Goal: Information Seeking & Learning: Learn about a topic

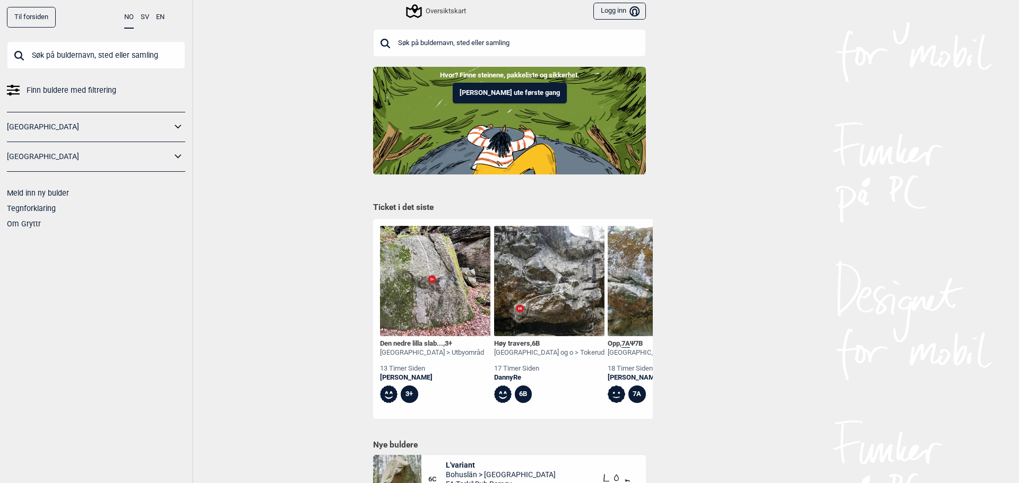
click at [488, 41] on input "text" at bounding box center [509, 43] width 273 height 28
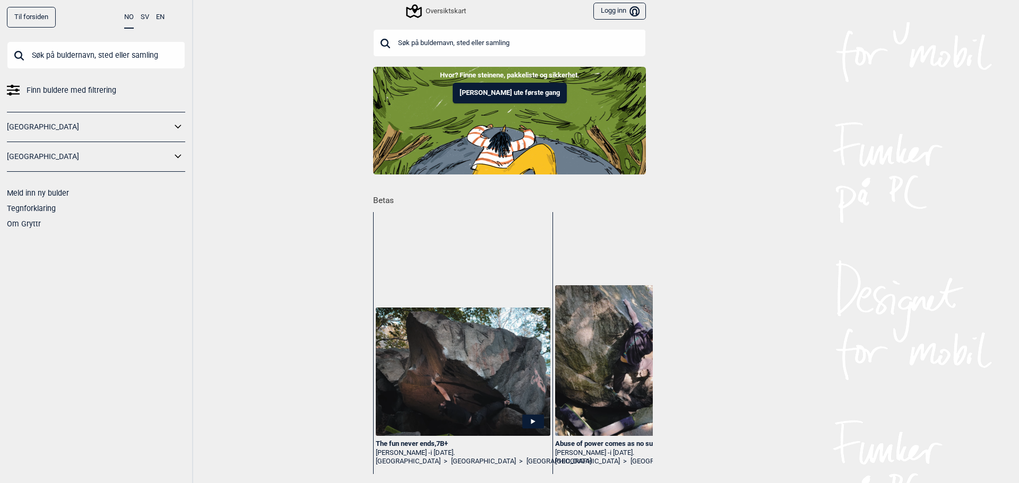
click at [172, 125] on icon at bounding box center [178, 126] width 14 height 15
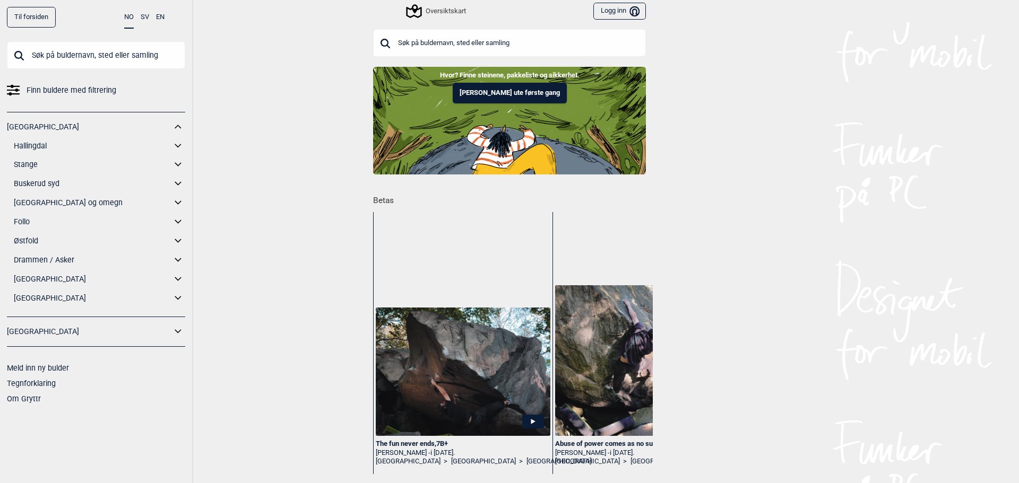
click at [178, 243] on icon at bounding box center [178, 240] width 14 height 15
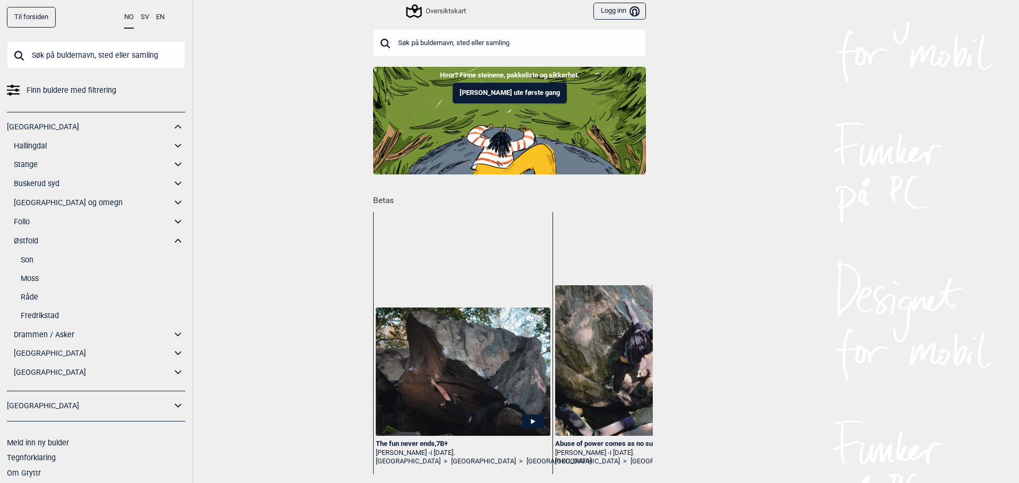
click at [53, 316] on link "Fredrikstad" at bounding box center [103, 315] width 164 height 15
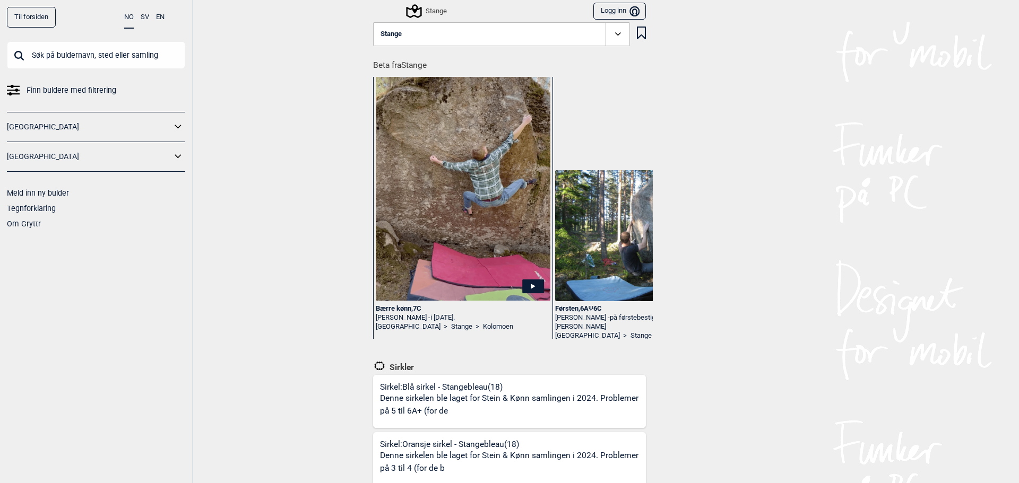
drag, startPoint x: 327, startPoint y: 354, endPoint x: 308, endPoint y: 161, distance: 194.6
click at [95, 91] on span "Finn buldere med filtrering" at bounding box center [72, 90] width 90 height 15
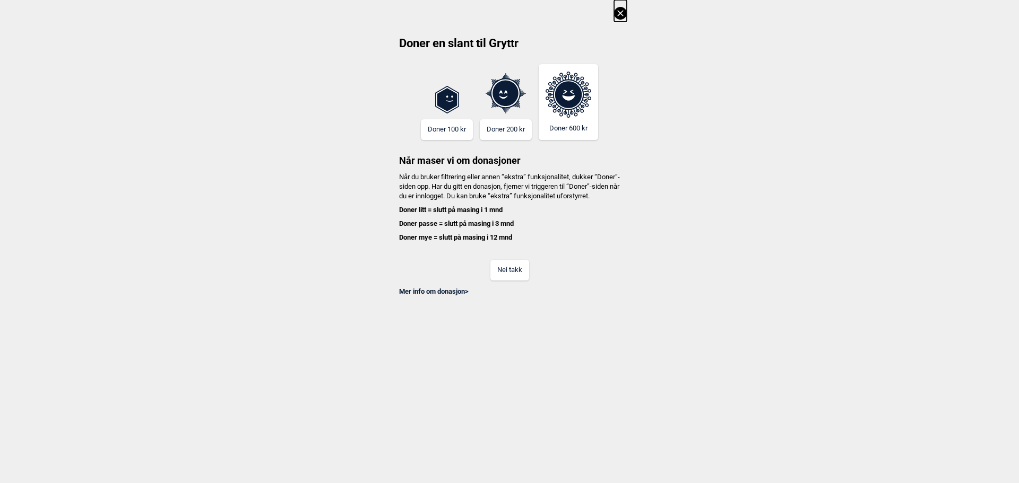
click at [506, 281] on button "Nei takk" at bounding box center [509, 270] width 39 height 21
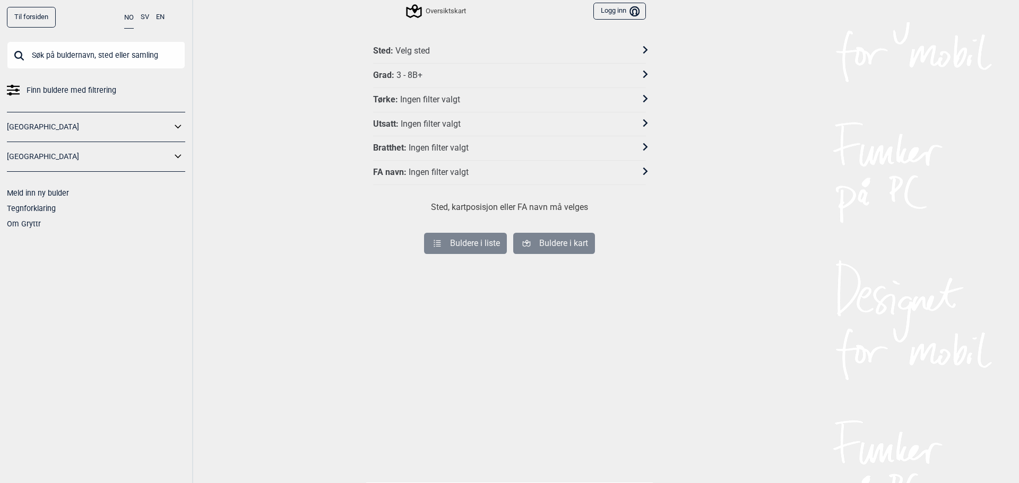
click at [418, 49] on div "Velg sted" at bounding box center [412, 51] width 34 height 11
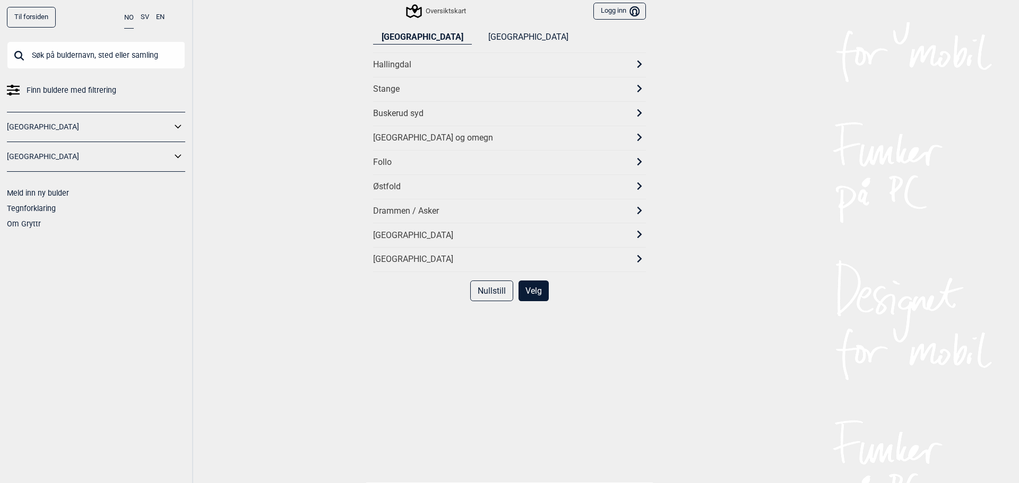
click at [419, 92] on div "Stange" at bounding box center [500, 89] width 254 height 11
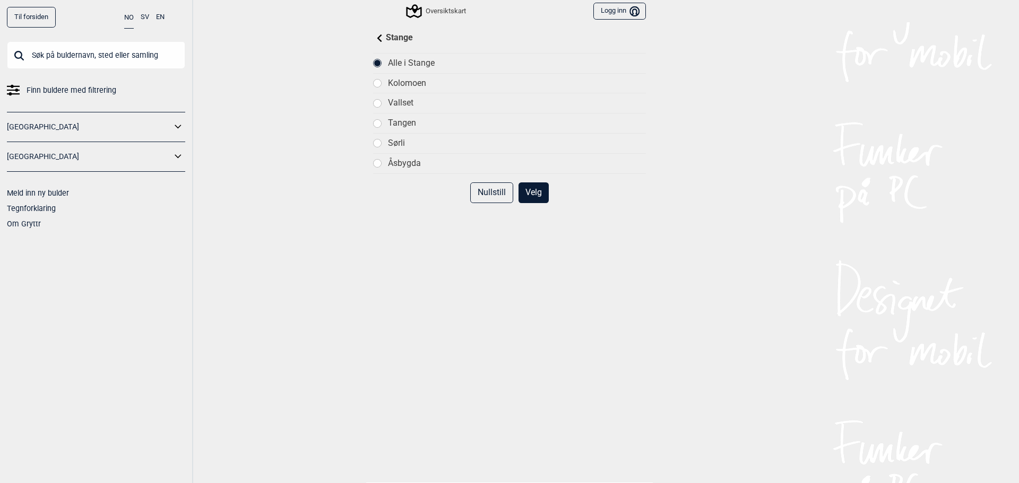
click at [527, 196] on button "Velg" at bounding box center [533, 192] width 30 height 21
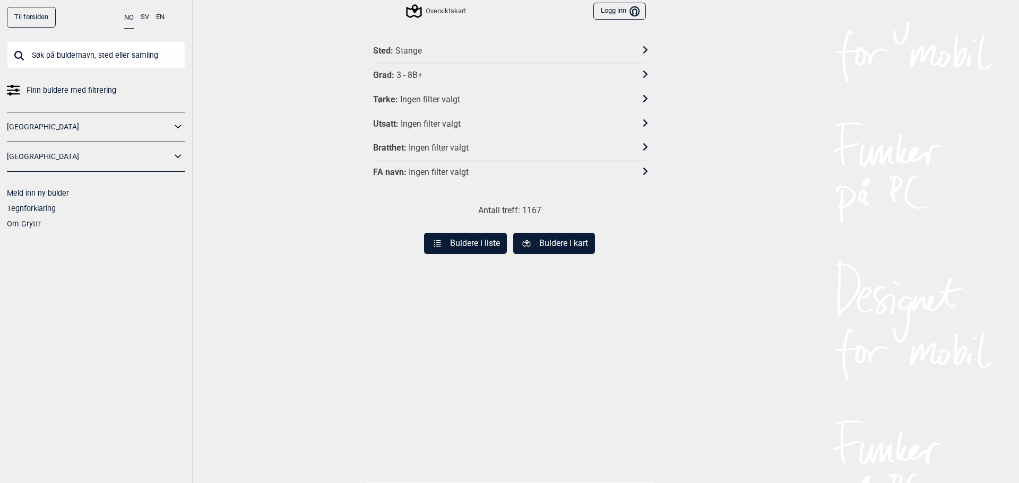
click at [521, 245] on icon at bounding box center [526, 244] width 10 height 10
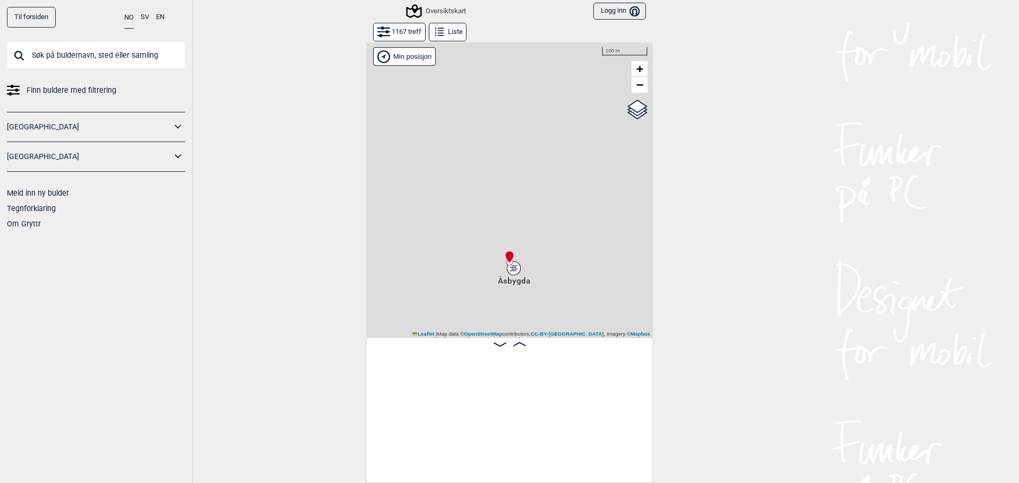
scroll to position [0, 83]
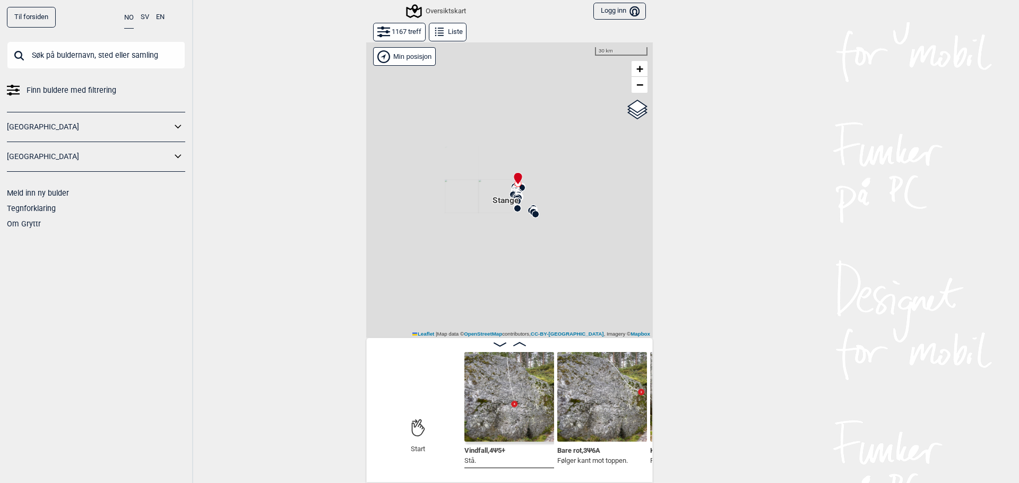
click at [532, 211] on circle at bounding box center [535, 214] width 6 height 6
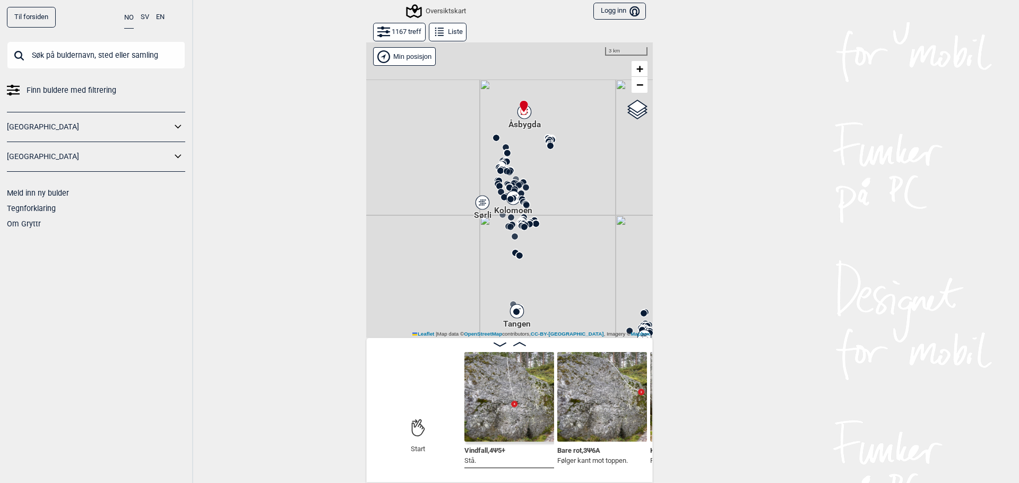
drag, startPoint x: 519, startPoint y: 227, endPoint x: 566, endPoint y: 270, distance: 63.4
click at [566, 270] on div "Brukerens posisjon" at bounding box center [509, 190] width 286 height 296
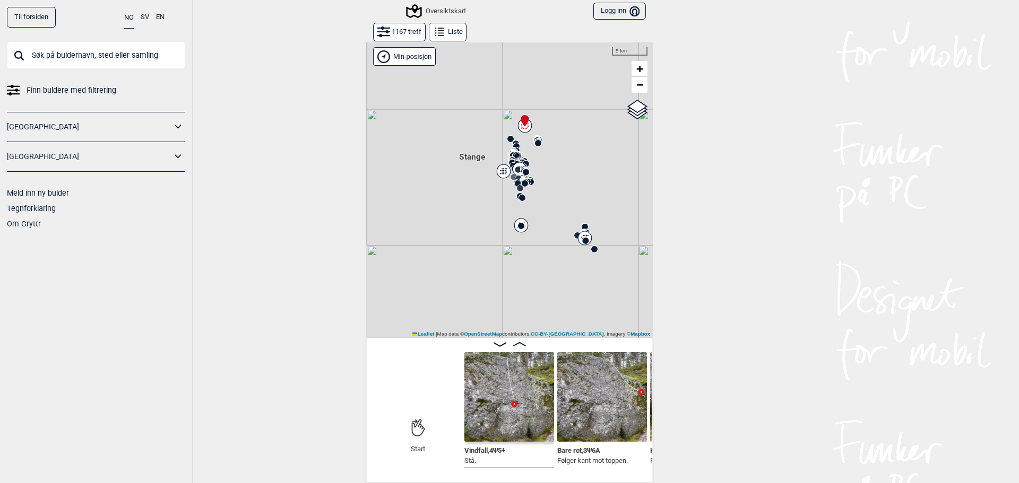
drag, startPoint x: 542, startPoint y: 219, endPoint x: 546, endPoint y: 156, distance: 62.2
click at [546, 156] on div "Brukerens posisjon" at bounding box center [509, 190] width 286 height 296
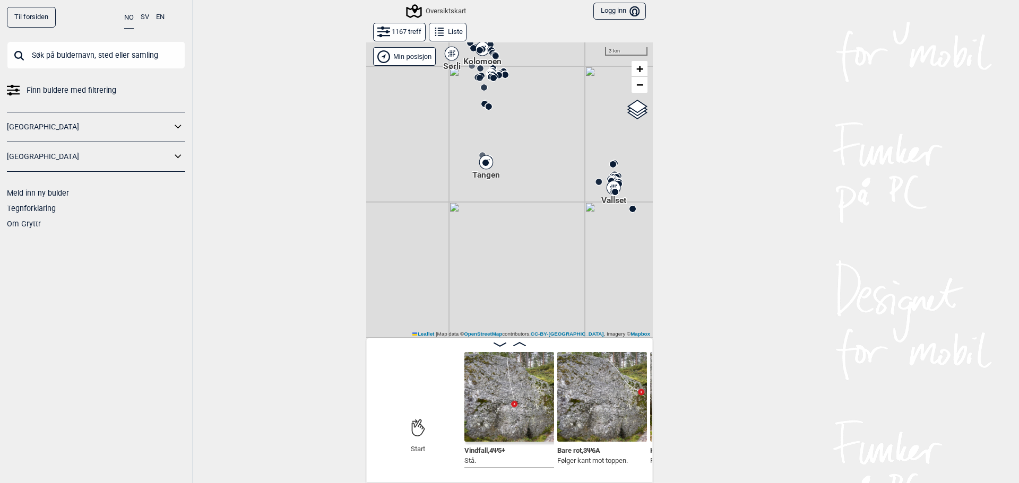
drag, startPoint x: 531, startPoint y: 183, endPoint x: 524, endPoint y: 158, distance: 25.9
click at [526, 163] on div "Brukerens posisjon" at bounding box center [509, 190] width 286 height 296
drag, startPoint x: 516, startPoint y: 225, endPoint x: 506, endPoint y: 152, distance: 74.4
click at [506, 152] on div "Brukerens posisjon" at bounding box center [509, 190] width 286 height 296
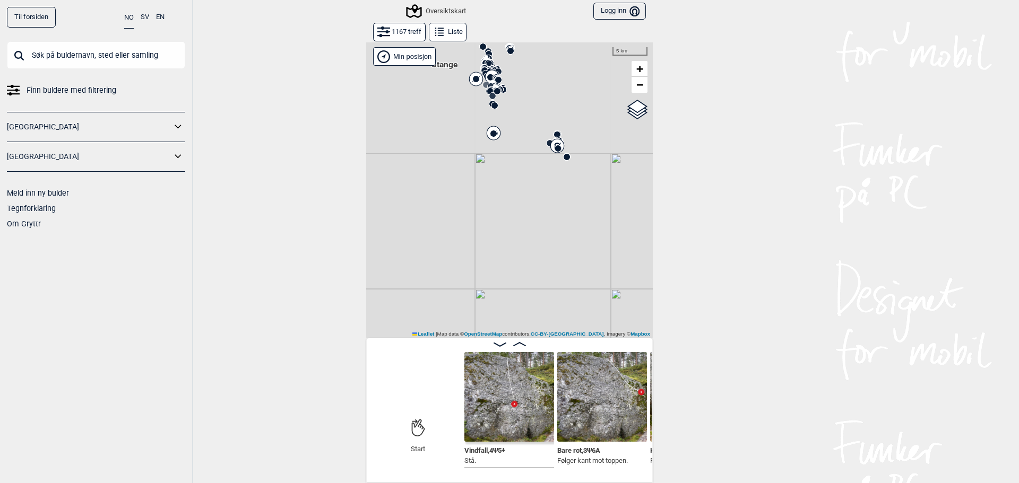
drag, startPoint x: 516, startPoint y: 190, endPoint x: 508, endPoint y: 282, distance: 92.2
click at [508, 279] on div "Brukerens posisjon Hallingdal Stange Buskerud syd Oslo og omegn Follo Østfold" at bounding box center [509, 190] width 286 height 296
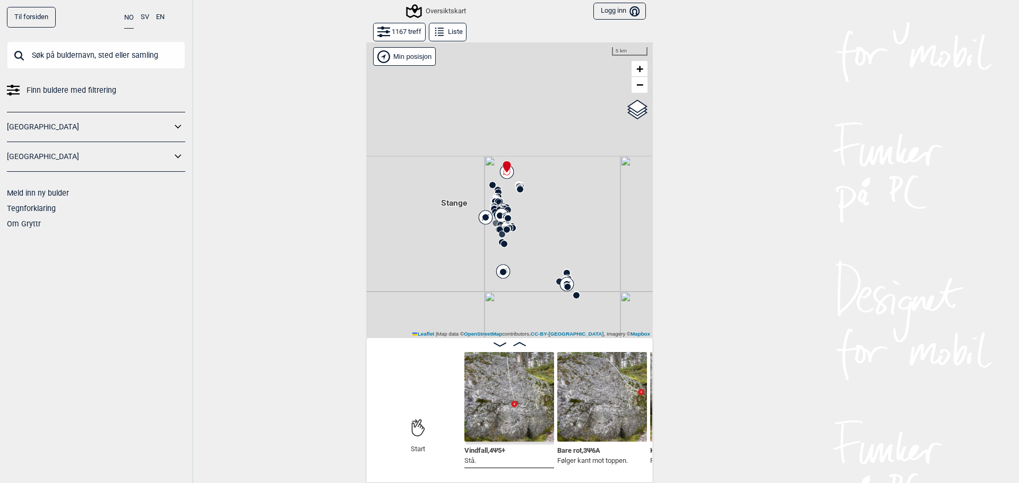
drag, startPoint x: 528, startPoint y: 295, endPoint x: 532, endPoint y: 308, distance: 13.3
click at [530, 315] on div "Brukerens posisjon Hallingdal Stange Buskerud syd Oslo og omegn Follo Østfold" at bounding box center [509, 190] width 286 height 296
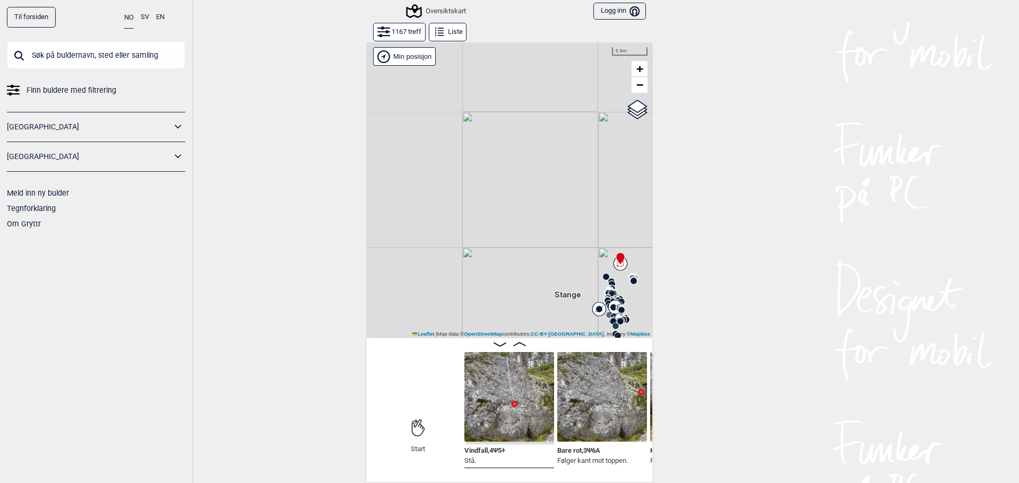
drag, startPoint x: 515, startPoint y: 211, endPoint x: 626, endPoint y: 270, distance: 125.5
click at [626, 270] on div "Brukerens posisjon Hallingdal Stange Buskerud syd Oslo og omegn Follo Østfold" at bounding box center [509, 190] width 286 height 296
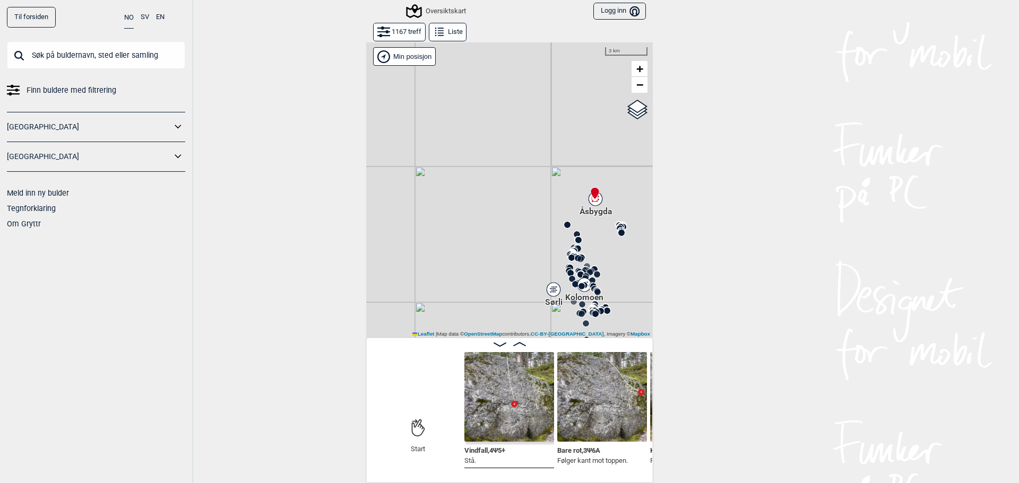
drag, startPoint x: 580, startPoint y: 267, endPoint x: 490, endPoint y: 145, distance: 151.4
click at [499, 143] on div "Brukerens posisjon" at bounding box center [509, 190] width 286 height 296
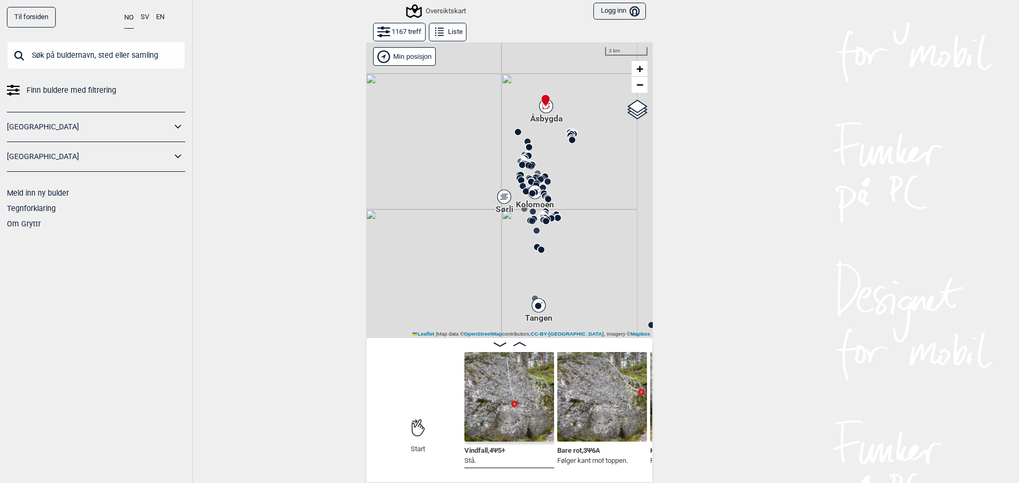
drag, startPoint x: 490, startPoint y: 126, endPoint x: 467, endPoint y: 78, distance: 53.2
click at [471, 85] on div "Brukerens posisjon" at bounding box center [509, 190] width 286 height 296
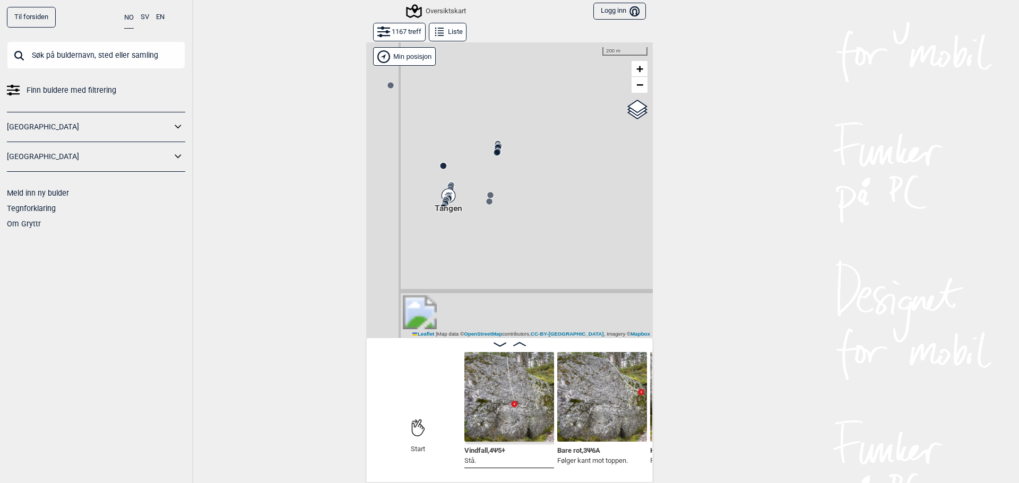
click at [448, 196] on icon at bounding box center [448, 199] width 8 height 8
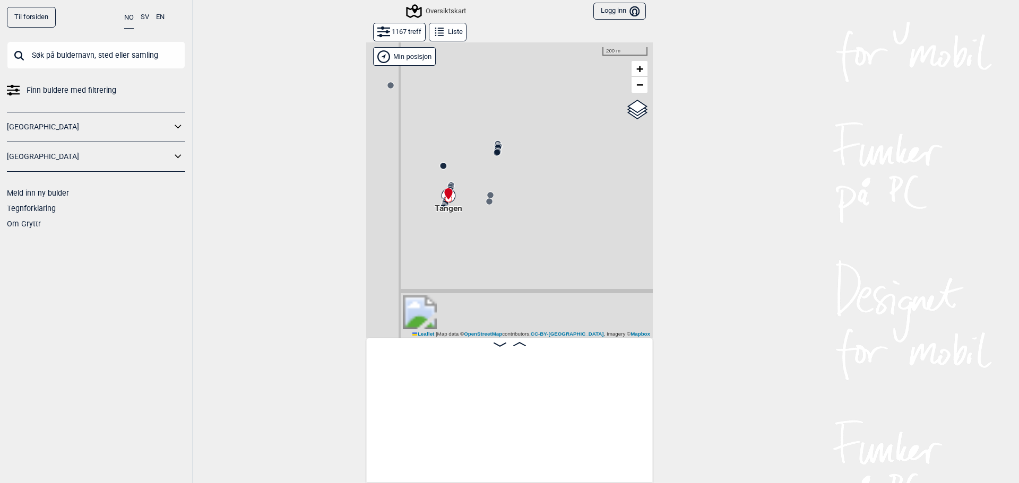
scroll to position [0, 85357]
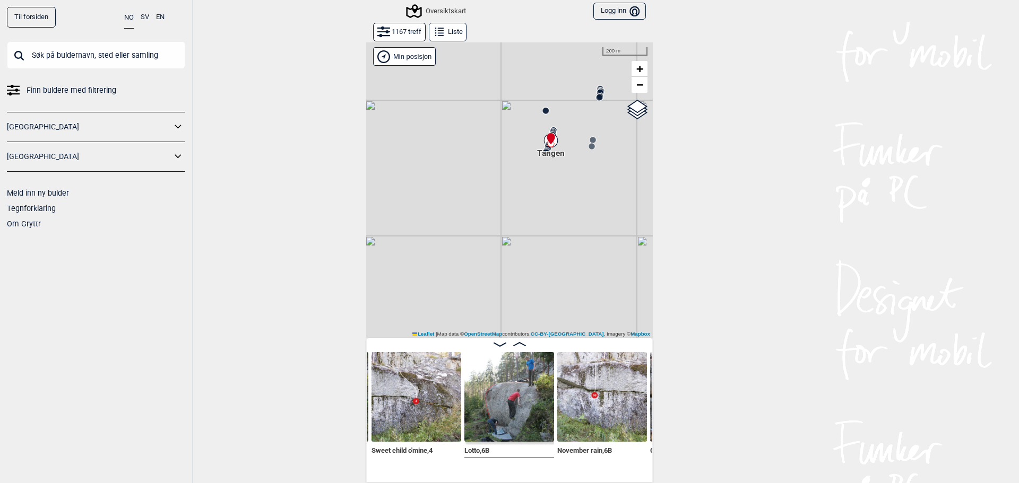
click at [549, 140] on icon at bounding box center [550, 139] width 8 height 12
click at [553, 141] on icon at bounding box center [550, 141] width 13 height 14
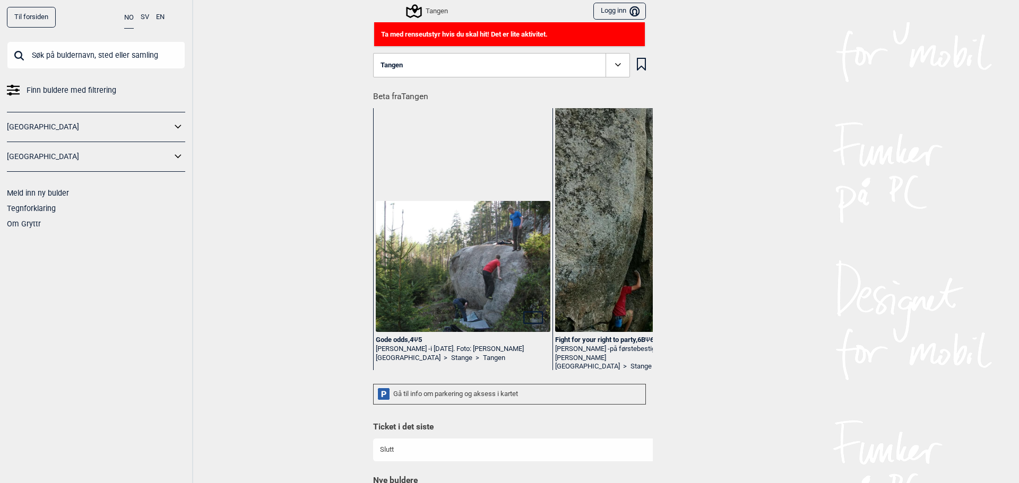
click at [82, 88] on span "Finn buldere med filtrering" at bounding box center [72, 90] width 90 height 15
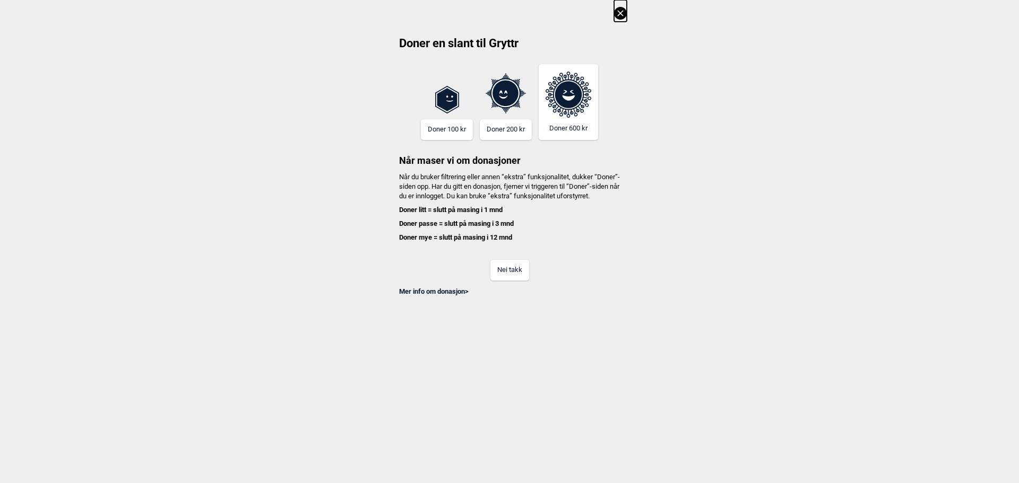
click at [516, 281] on button "Nei takk" at bounding box center [509, 270] width 39 height 21
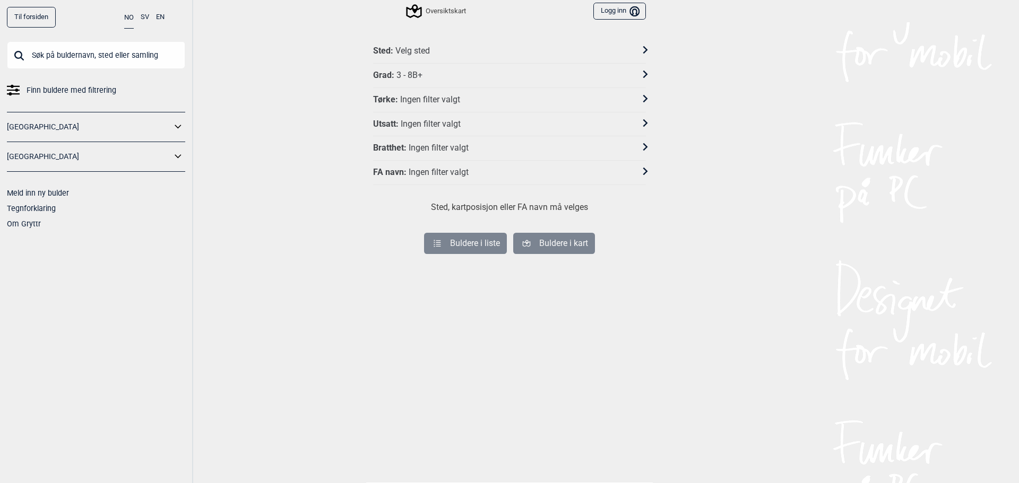
click at [408, 47] on div "Velg sted" at bounding box center [412, 51] width 34 height 11
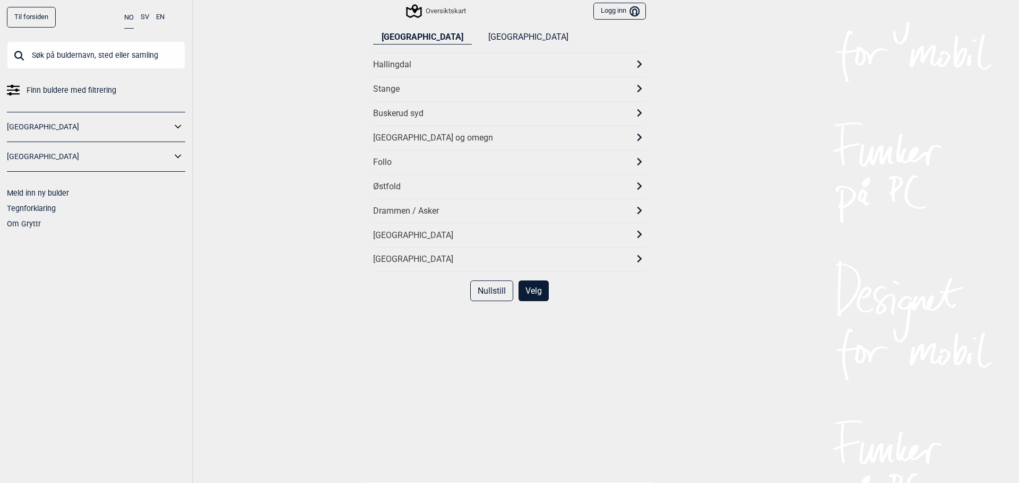
click at [395, 94] on div "Stange" at bounding box center [500, 89] width 254 height 11
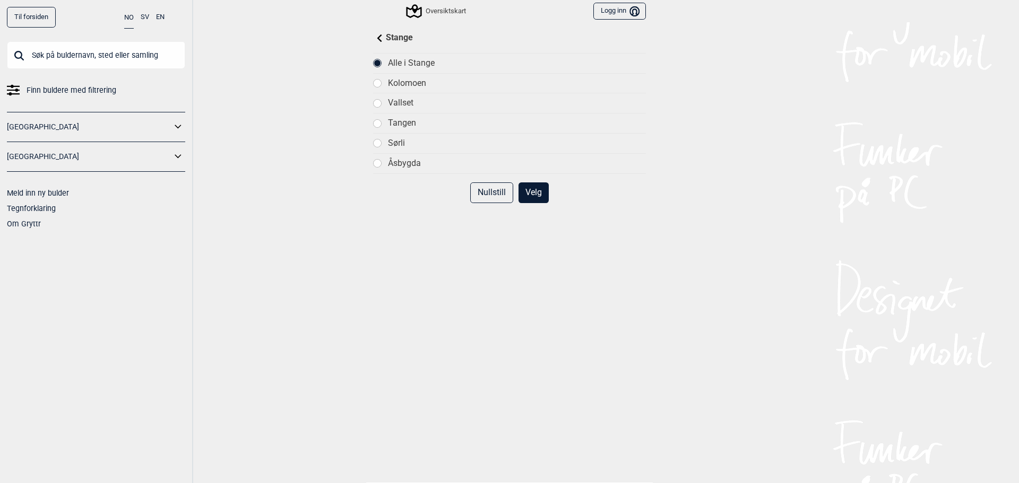
click at [405, 123] on div "Tangen" at bounding box center [517, 123] width 258 height 11
click at [527, 194] on button "Velg" at bounding box center [533, 192] width 30 height 21
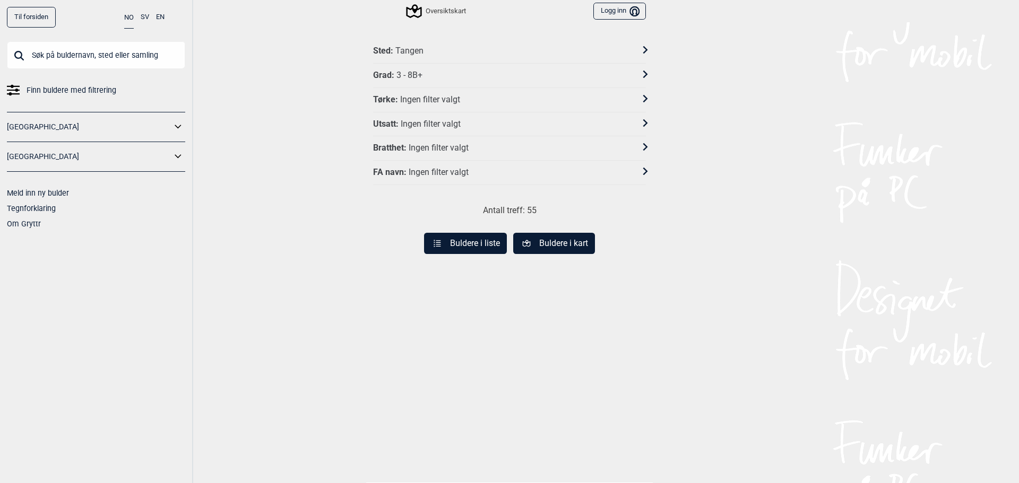
click at [476, 247] on button "Buldere i liste" at bounding box center [465, 243] width 83 height 21
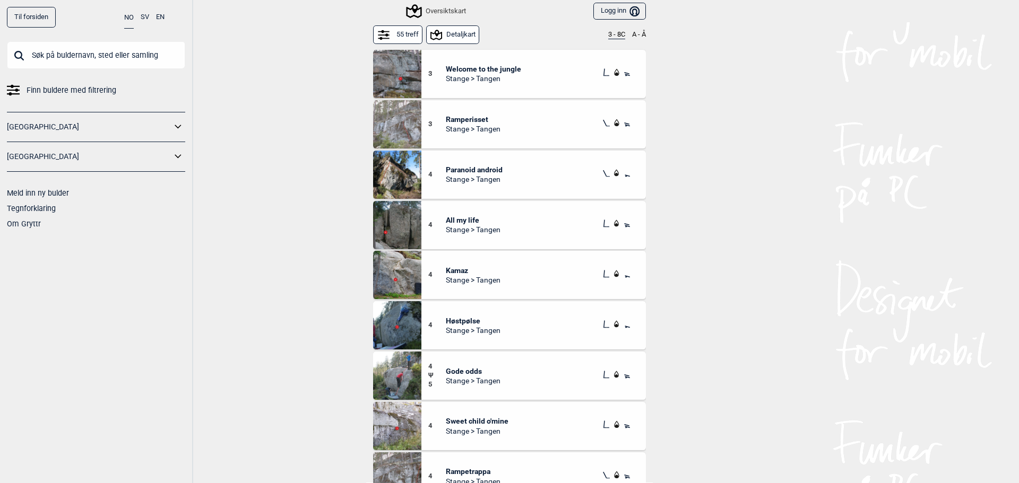
click at [613, 37] on button "3 - 8C" at bounding box center [616, 35] width 17 height 8
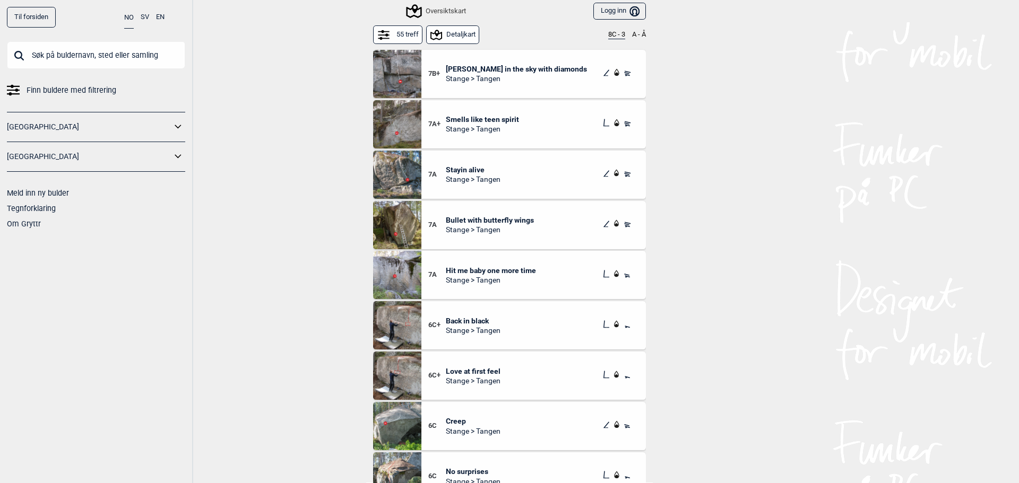
click at [381, 33] on icon at bounding box center [384, 35] width 12 height 12
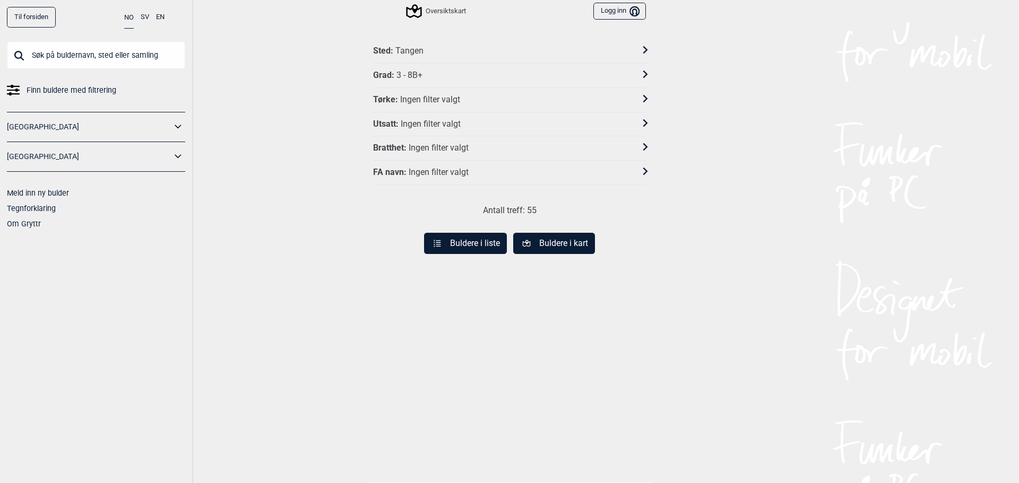
click at [423, 50] on div "Sted : Tangen" at bounding box center [502, 51] width 259 height 11
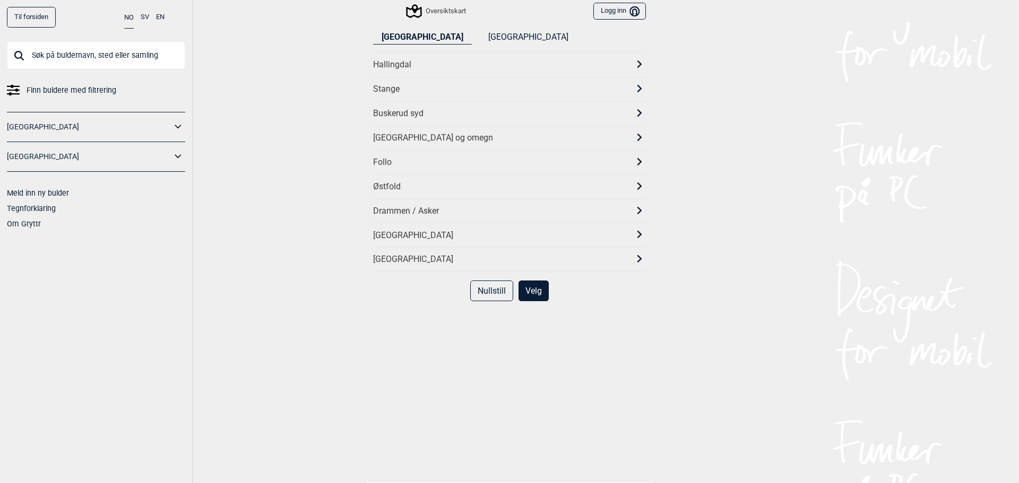
click at [403, 86] on div "Stange" at bounding box center [500, 89] width 254 height 11
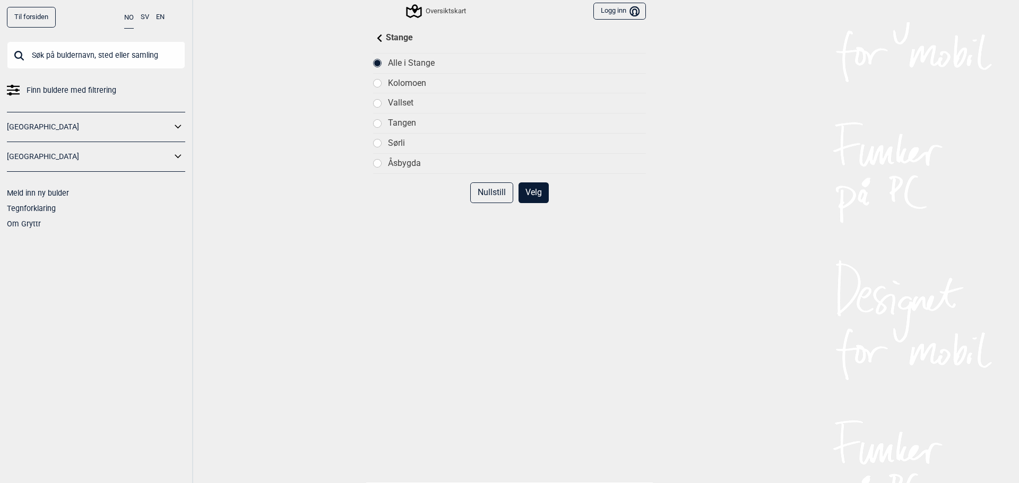
click at [396, 80] on div "Kolomoen" at bounding box center [517, 83] width 258 height 11
click at [523, 193] on button "Velg" at bounding box center [533, 192] width 30 height 21
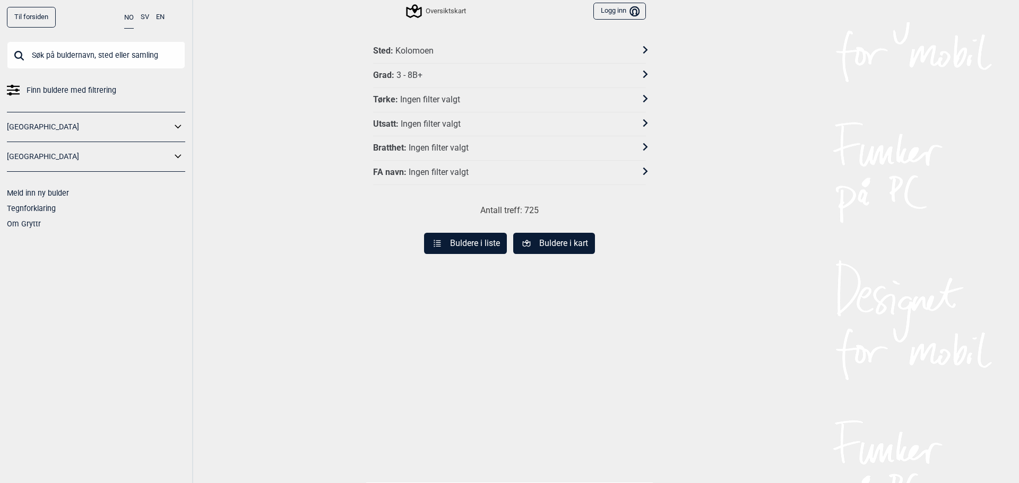
click at [469, 245] on button "Buldere i liste" at bounding box center [465, 243] width 83 height 21
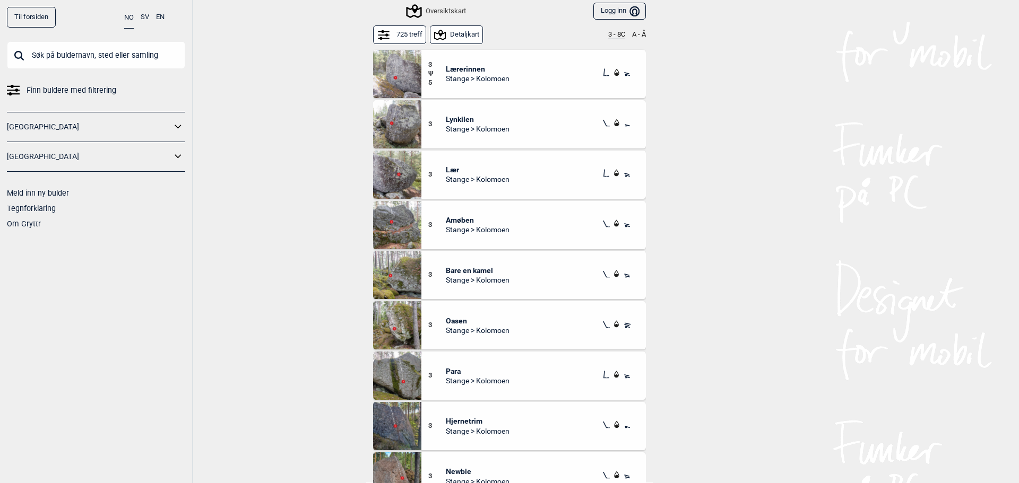
click at [608, 35] on button "3 - 8C" at bounding box center [616, 35] width 17 height 8
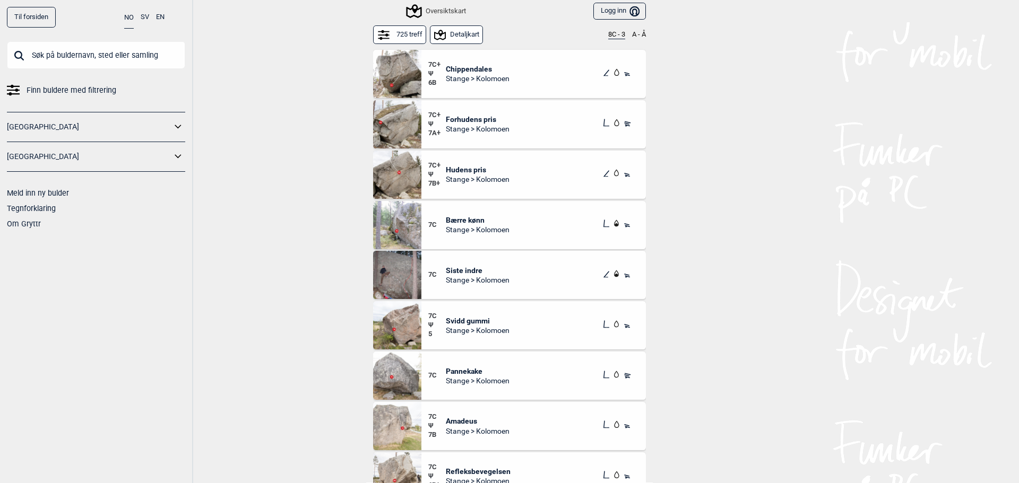
click at [402, 33] on button "725 treff" at bounding box center [399, 34] width 53 height 19
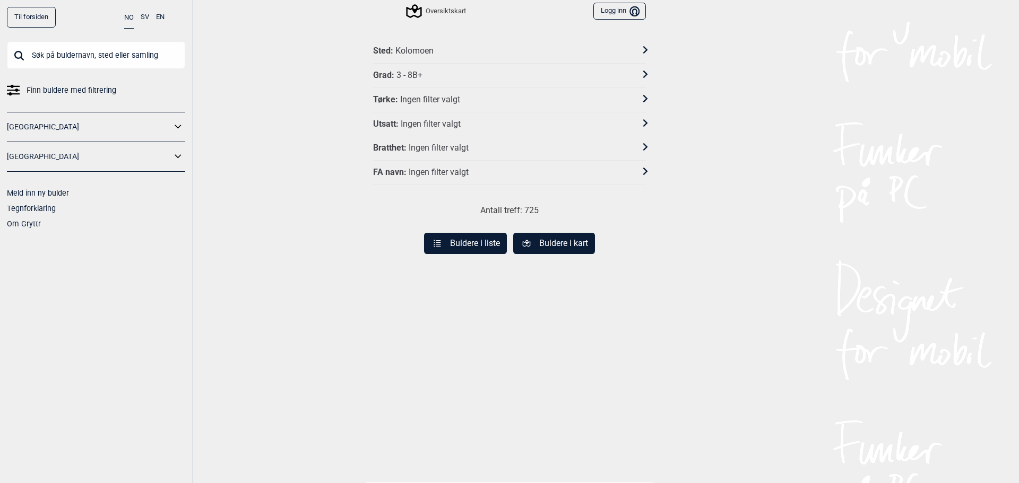
click at [408, 49] on div "Kolomoen" at bounding box center [414, 51] width 38 height 11
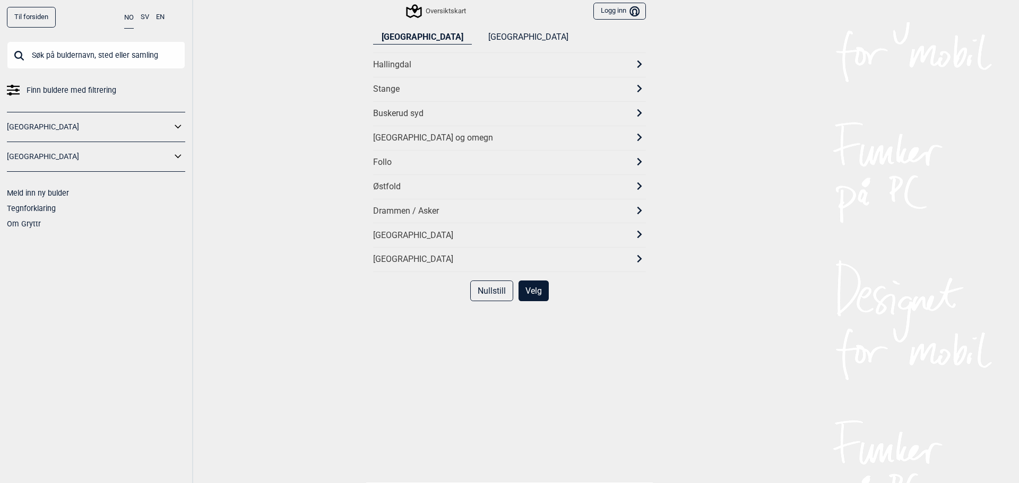
click at [400, 89] on div "Stange" at bounding box center [500, 89] width 254 height 11
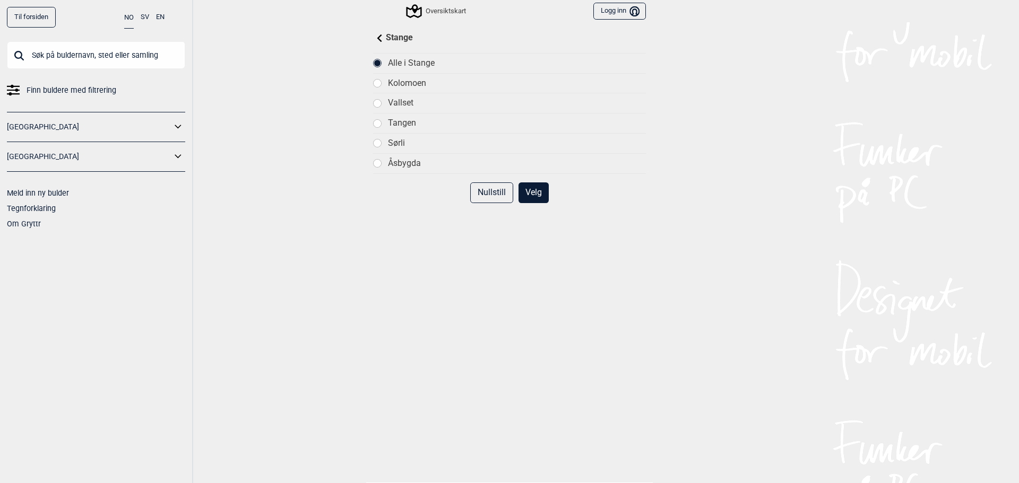
click at [406, 103] on div "Vallset" at bounding box center [517, 103] width 258 height 11
click at [534, 190] on button "Velg" at bounding box center [533, 192] width 30 height 21
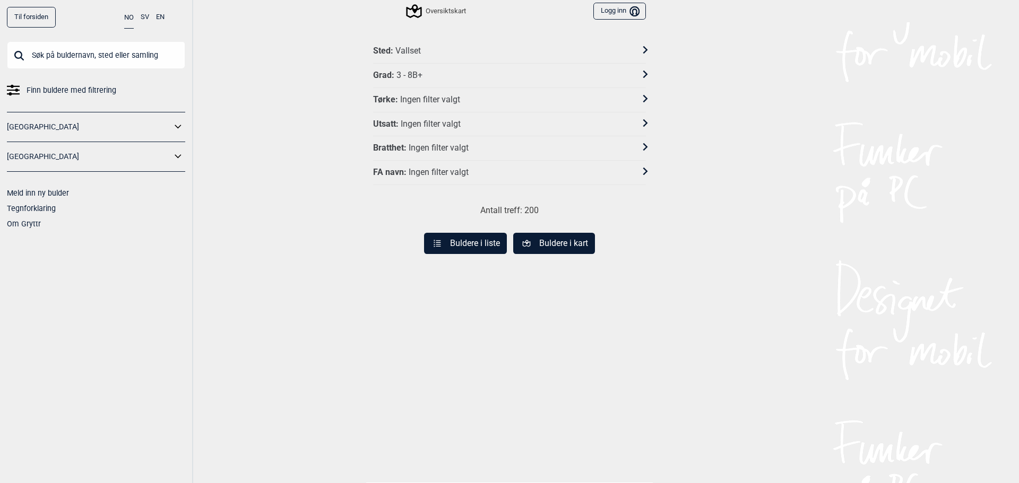
click at [482, 245] on button "Buldere i liste" at bounding box center [465, 243] width 83 height 21
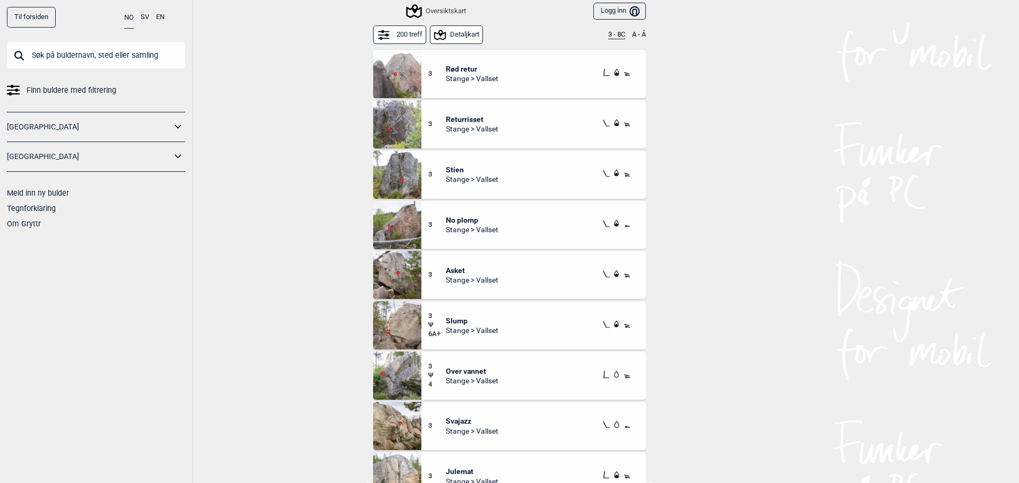
click at [612, 35] on button "3 - 8C" at bounding box center [616, 35] width 17 height 8
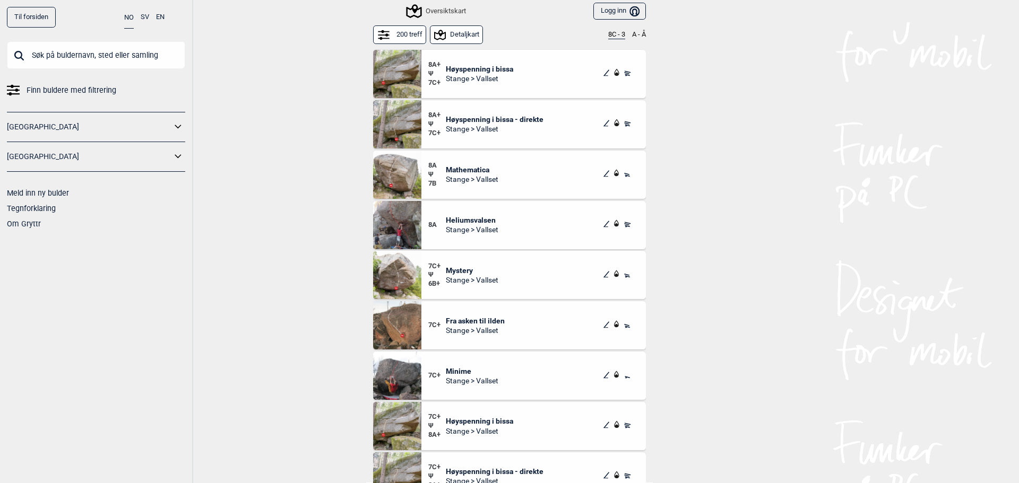
click at [446, 275] on span "Stange > Vallset" at bounding box center [472, 280] width 53 height 10
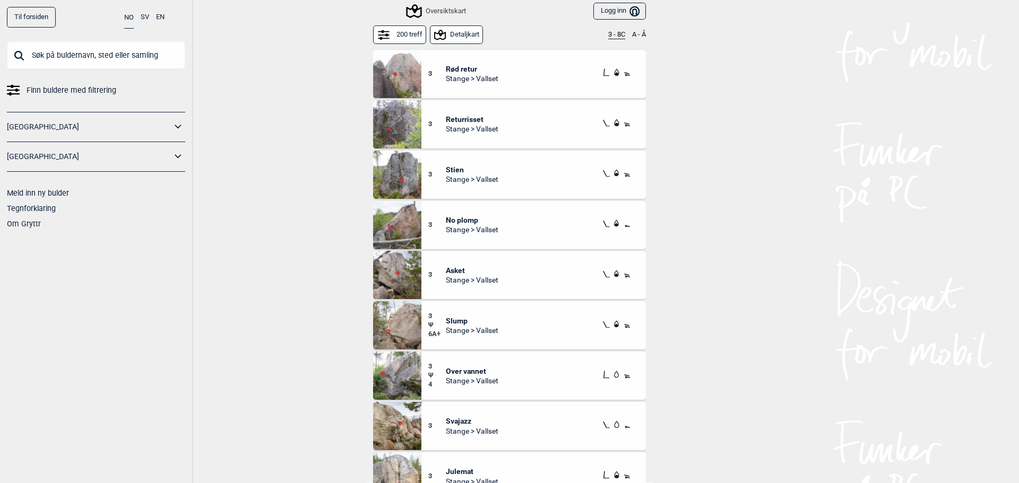
click at [608, 37] on button "3 - 8C" at bounding box center [616, 35] width 17 height 8
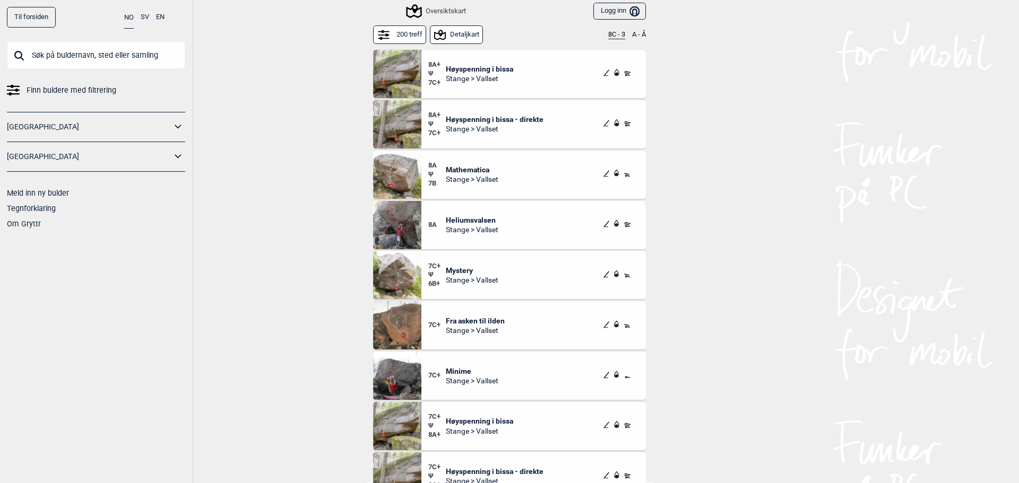
click at [467, 221] on span "Heliumsvalsen" at bounding box center [472, 220] width 53 height 10
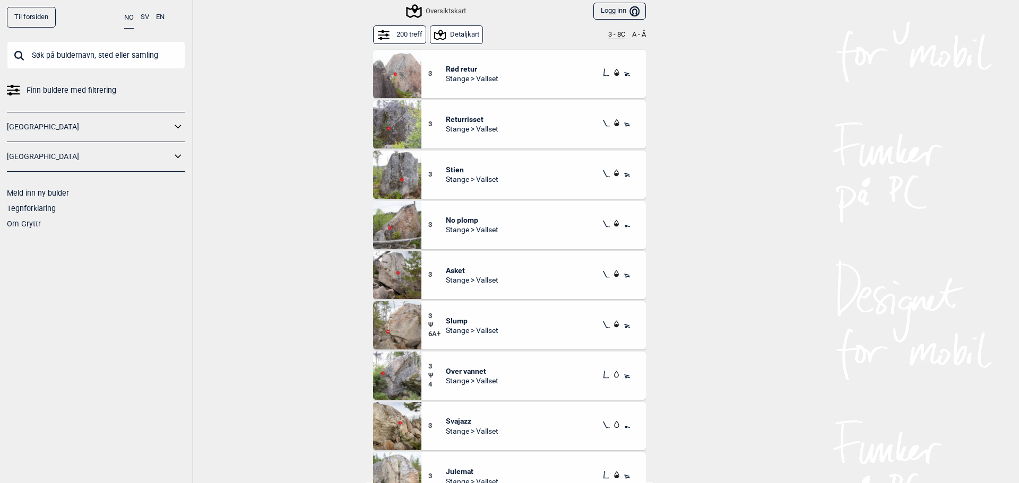
click at [608, 35] on button "3 - 8C" at bounding box center [616, 35] width 17 height 8
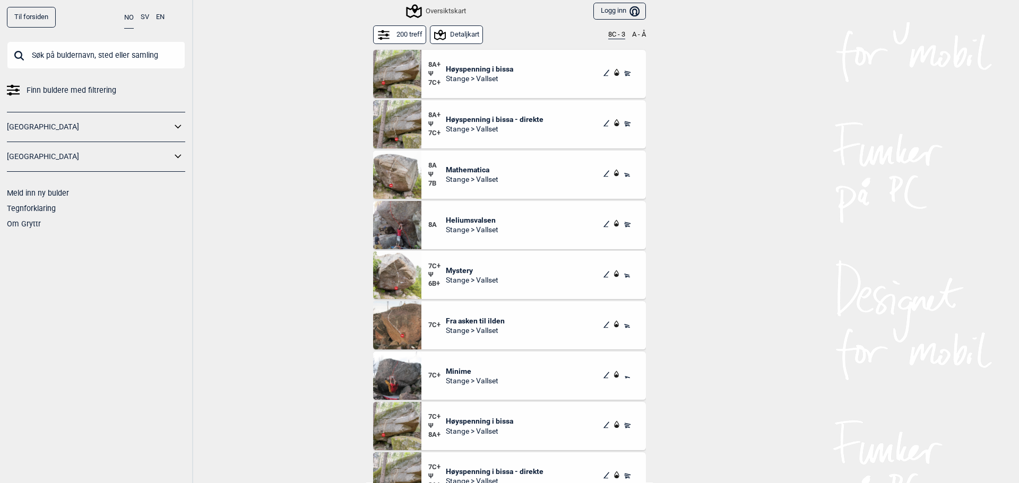
click at [466, 166] on span "Mathematica" at bounding box center [472, 170] width 53 height 10
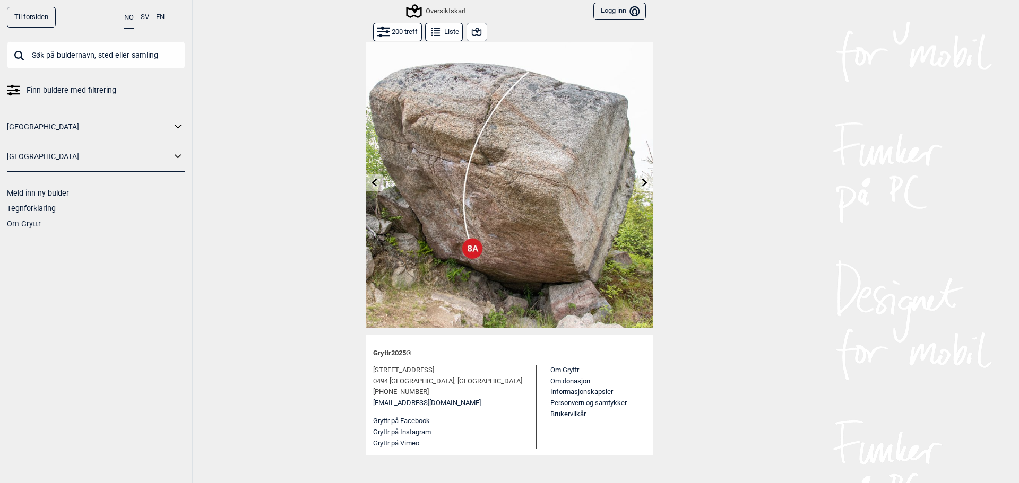
click at [477, 31] on icon at bounding box center [477, 32] width 10 height 8
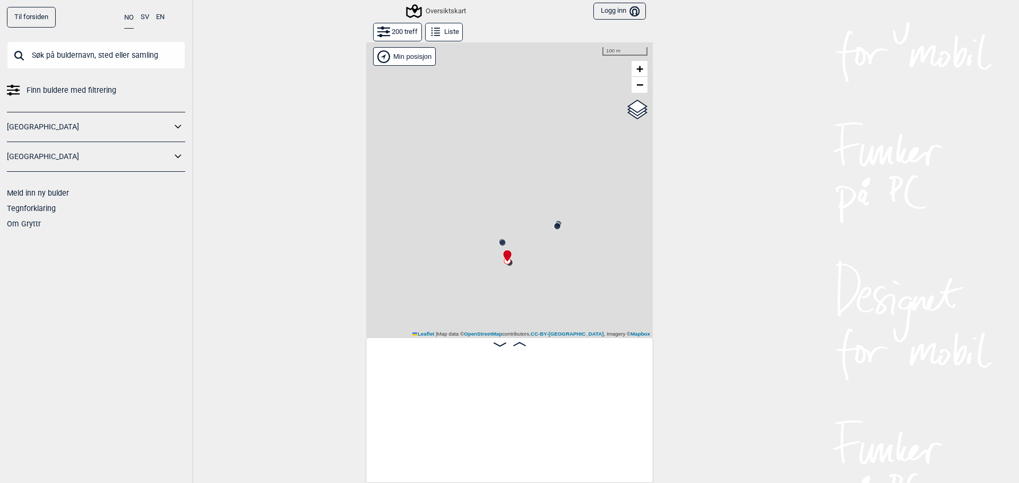
scroll to position [0, 709]
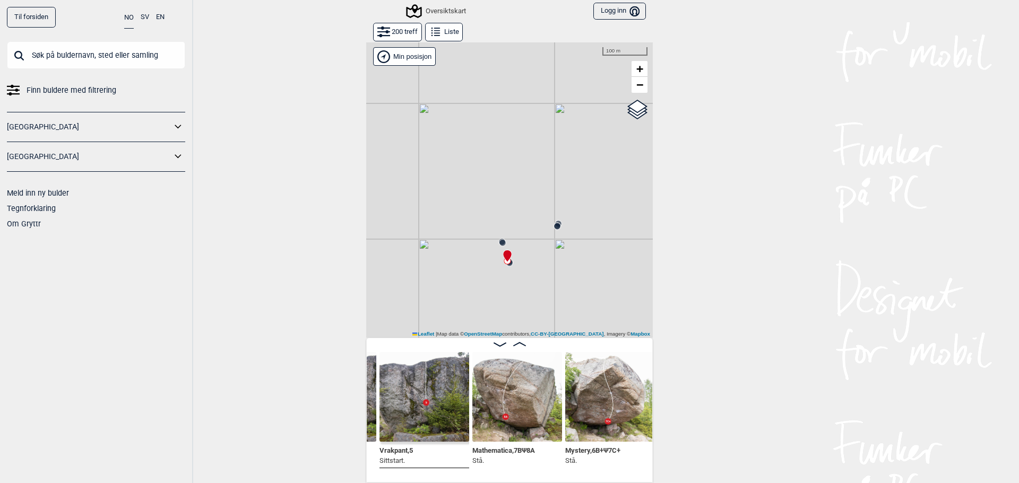
click at [584, 406] on img at bounding box center [610, 397] width 90 height 90
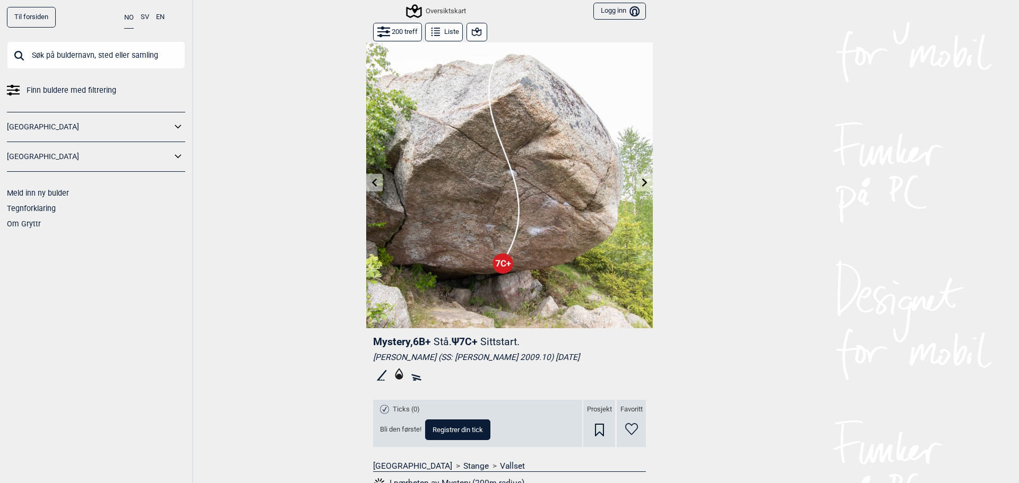
click at [475, 30] on icon at bounding box center [477, 32] width 10 height 8
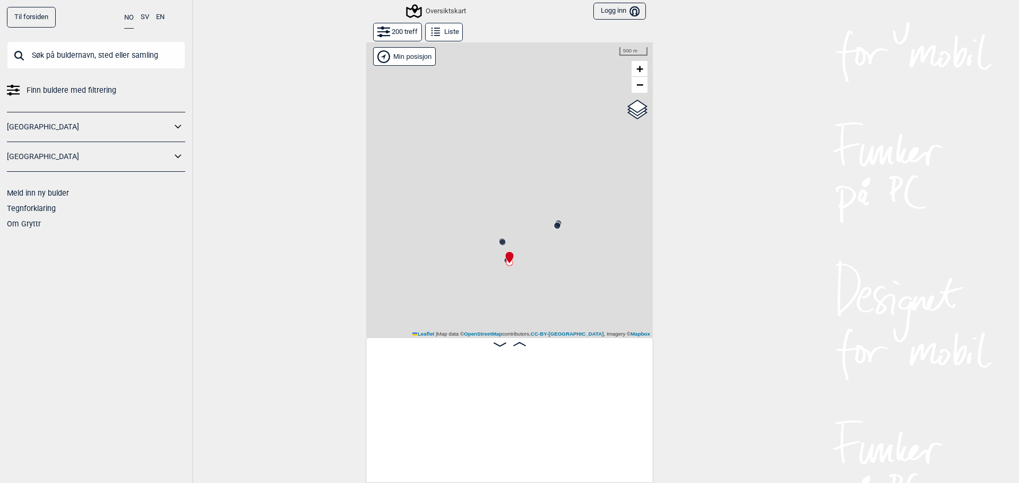
scroll to position [0, 799]
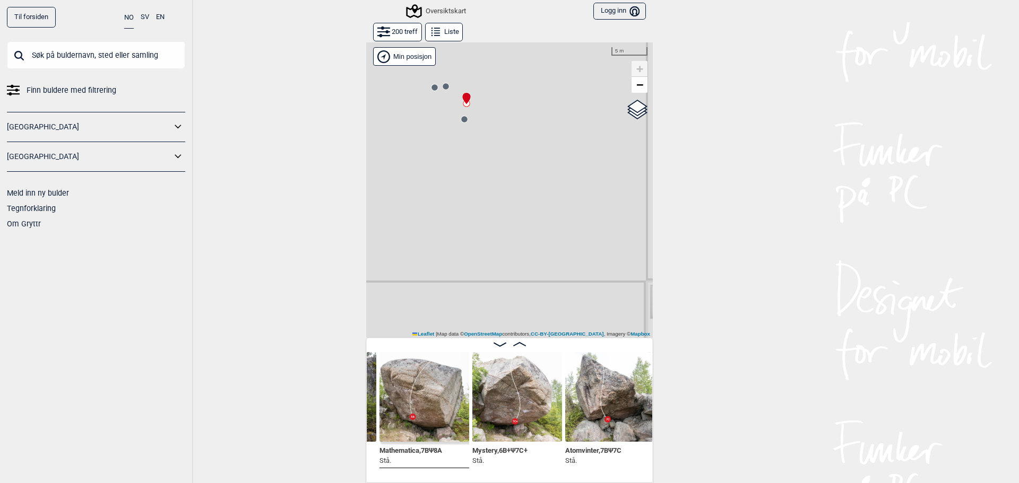
click at [496, 167] on div "Gol Ål Kolomoen Vallset Tangen Sørli Åsbygda Kongsberg Efteløt Østmarka nord Se…" at bounding box center [509, 190] width 286 height 296
click at [485, 149] on circle at bounding box center [488, 150] width 6 height 6
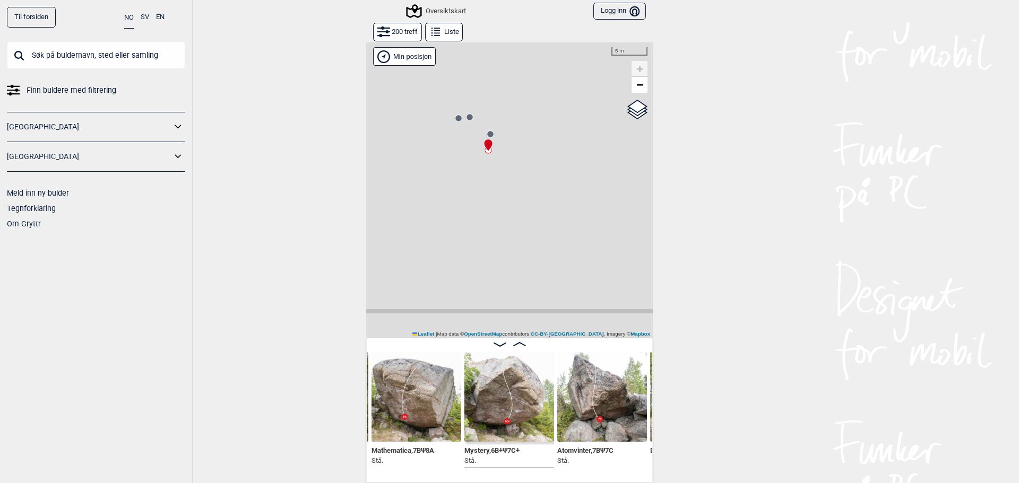
click at [487, 133] on circle at bounding box center [490, 134] width 6 height 6
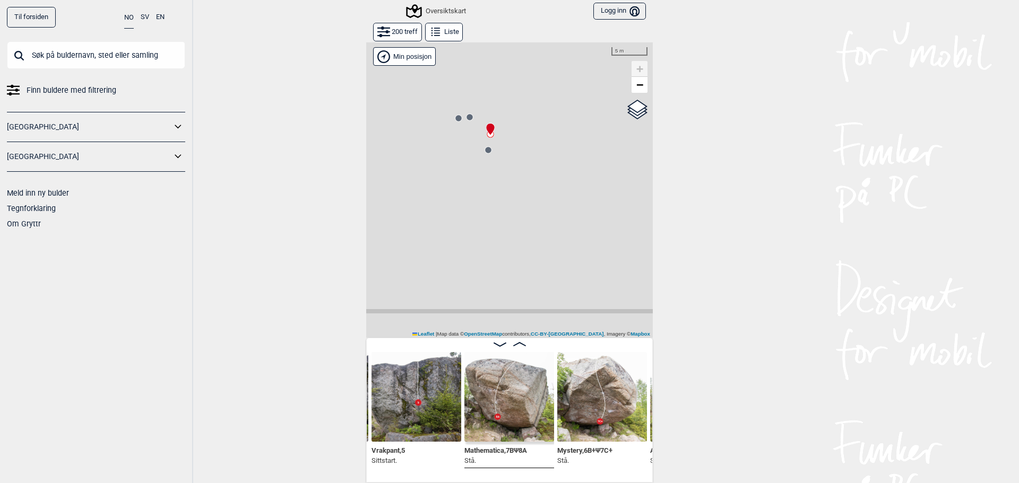
click at [485, 152] on circle at bounding box center [488, 150] width 6 height 6
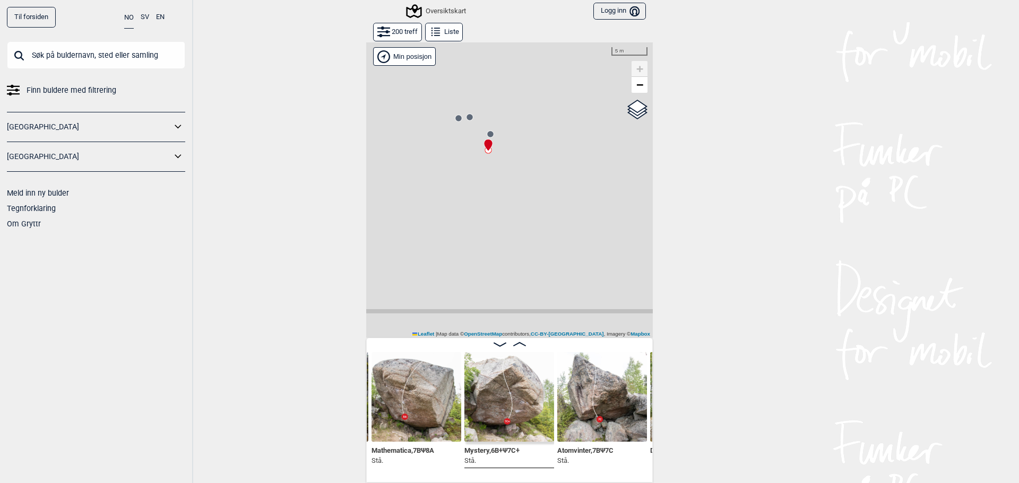
click at [466, 116] on circle at bounding box center [469, 117] width 6 height 6
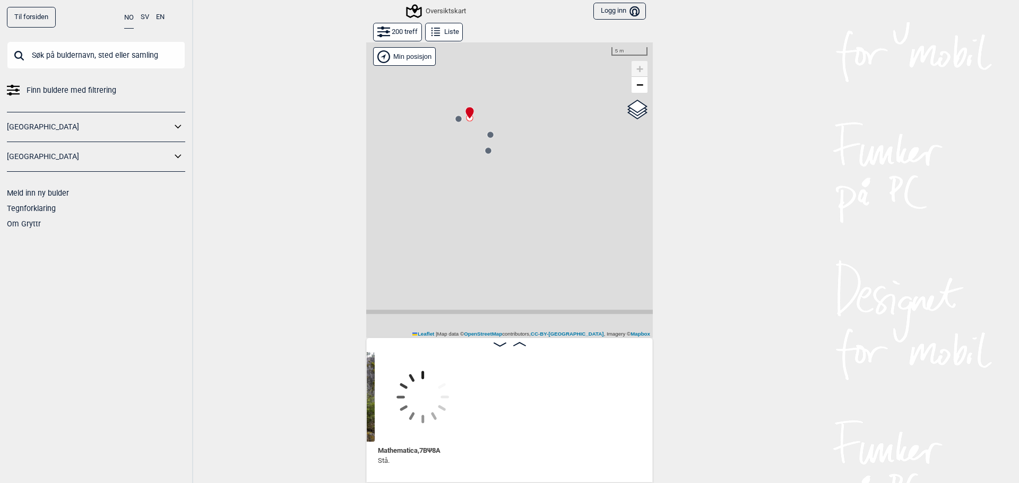
scroll to position [0, 538]
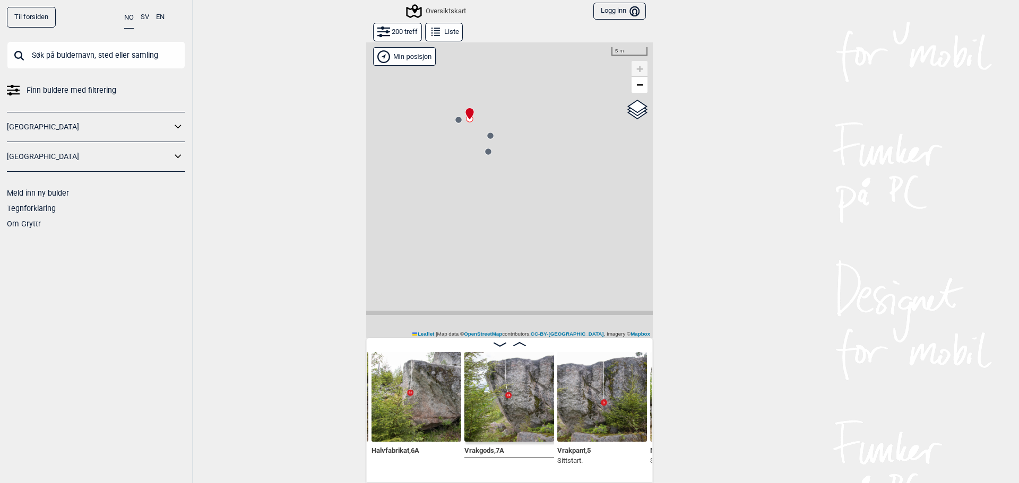
click at [455, 119] on circle at bounding box center [458, 120] width 6 height 6
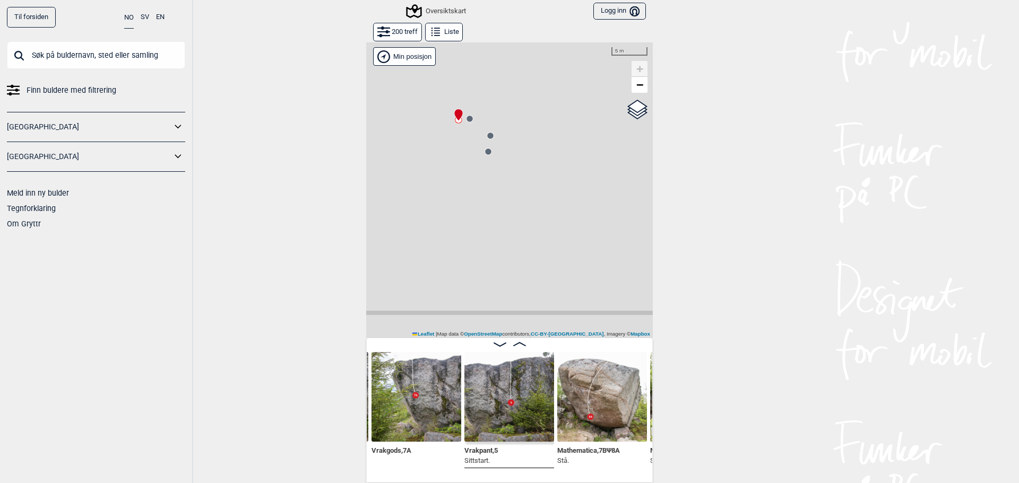
click at [467, 121] on circle at bounding box center [469, 119] width 6 height 6
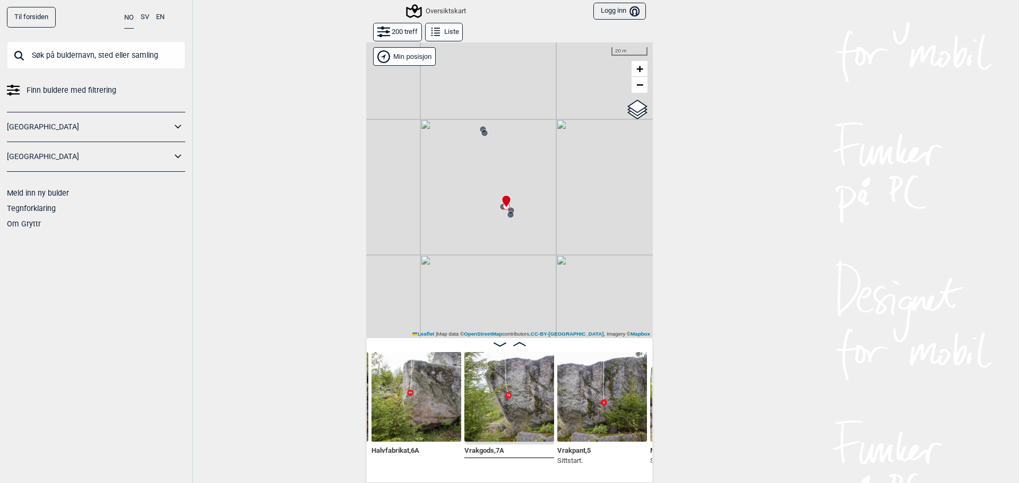
click at [480, 129] on icon at bounding box center [484, 133] width 8 height 8
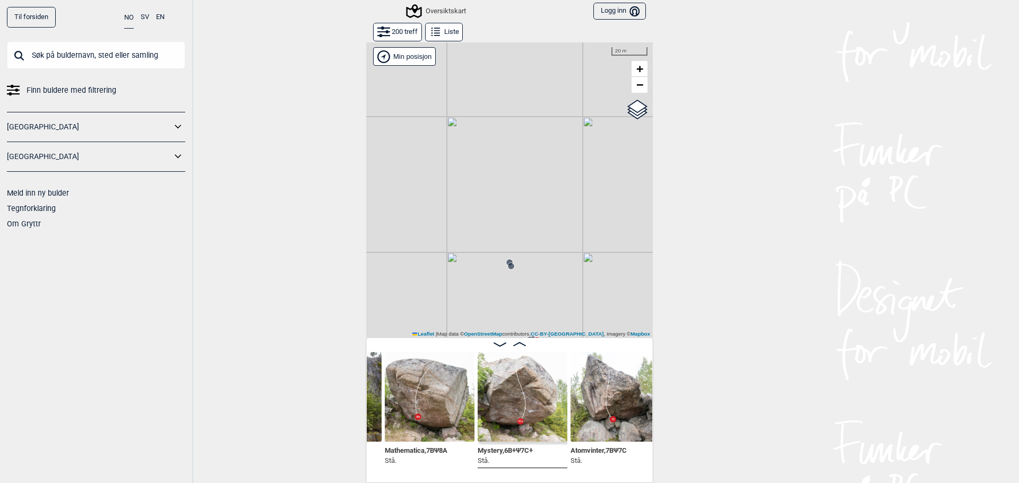
scroll to position [0, 858]
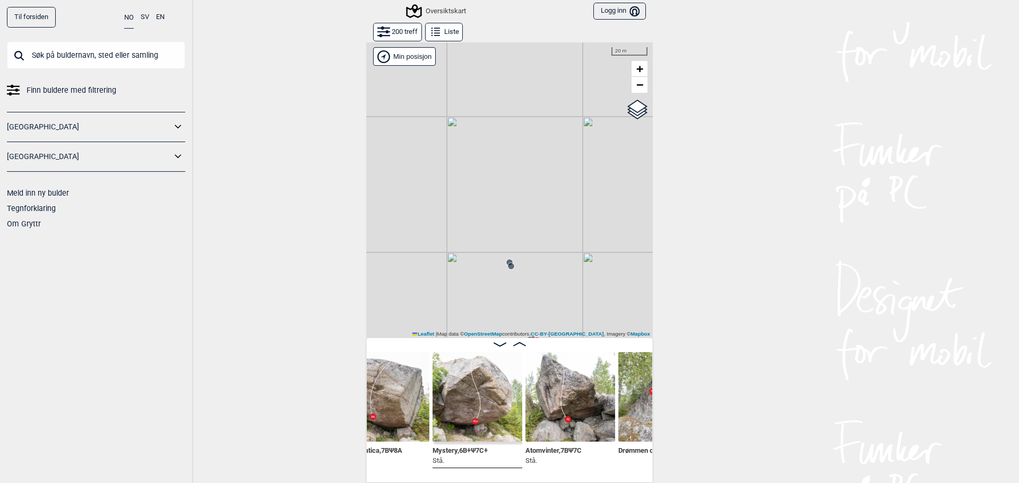
click at [642, 475] on div "Vrakpant , 5 Sittstart. Mathematica , 7B Ψ 8A Stå. Mystery , 6B+ Ψ 7C+ Stå. Ato…" at bounding box center [509, 410] width 286 height 145
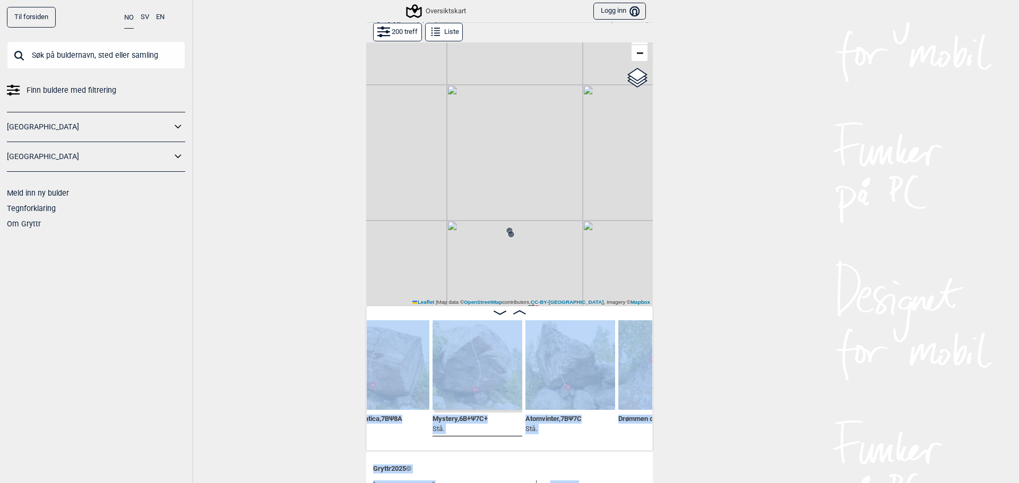
click at [642, 451] on main "Doner en slant til Gryttr Doner 100 kr Doner 200 kr Doner 600 kr Når maser vi o…" at bounding box center [509, 220] width 286 height 460
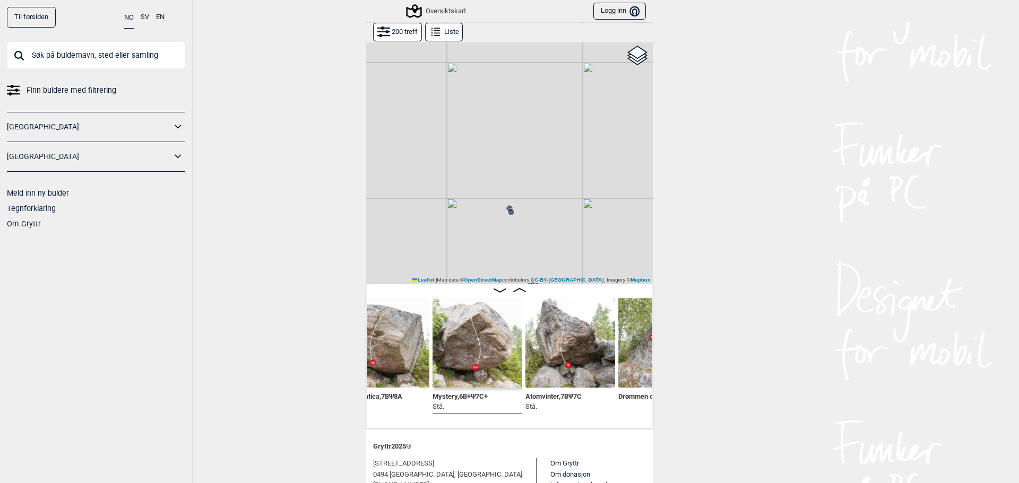
click at [683, 417] on div "Til forsiden NO SV EN Finn buldere med filtrering Norge Sverige Meld inn ny bul…" at bounding box center [509, 241] width 1019 height 483
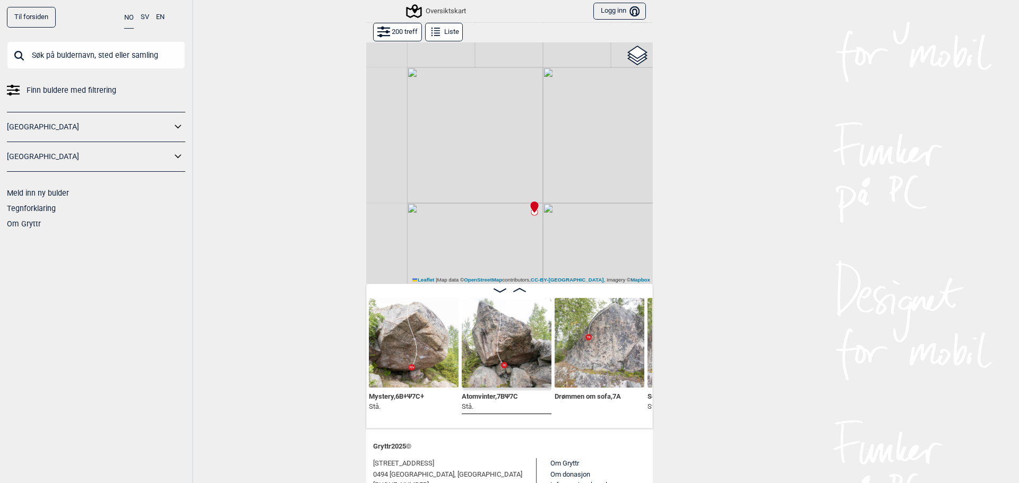
scroll to position [42, 0]
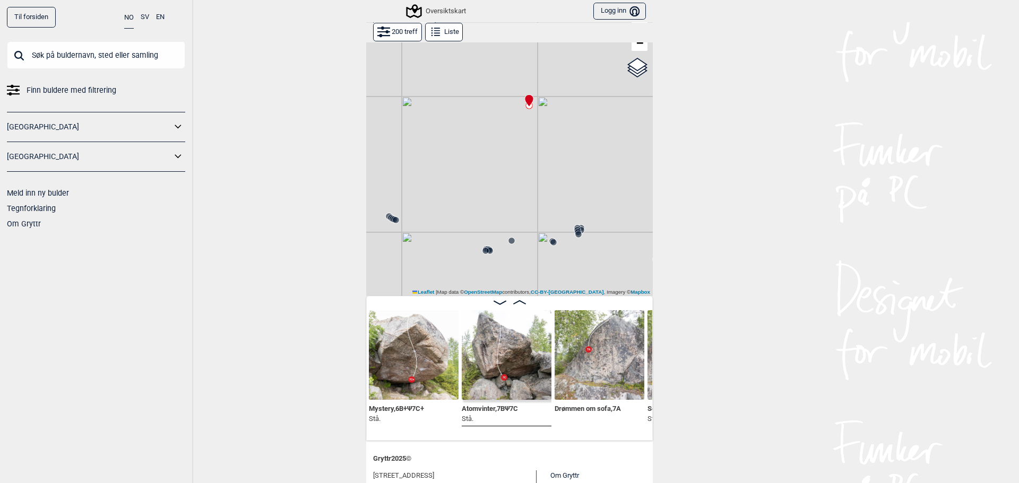
drag, startPoint x: 551, startPoint y: 260, endPoint x: 543, endPoint y: 127, distance: 133.4
click at [543, 127] on div "Gol Ål Kolomoen Vallset Tangen Sørli Åsbygda Kongsberg Efteløt Østmarka nord Se…" at bounding box center [509, 148] width 286 height 296
click at [606, 385] on img at bounding box center [599, 355] width 90 height 90
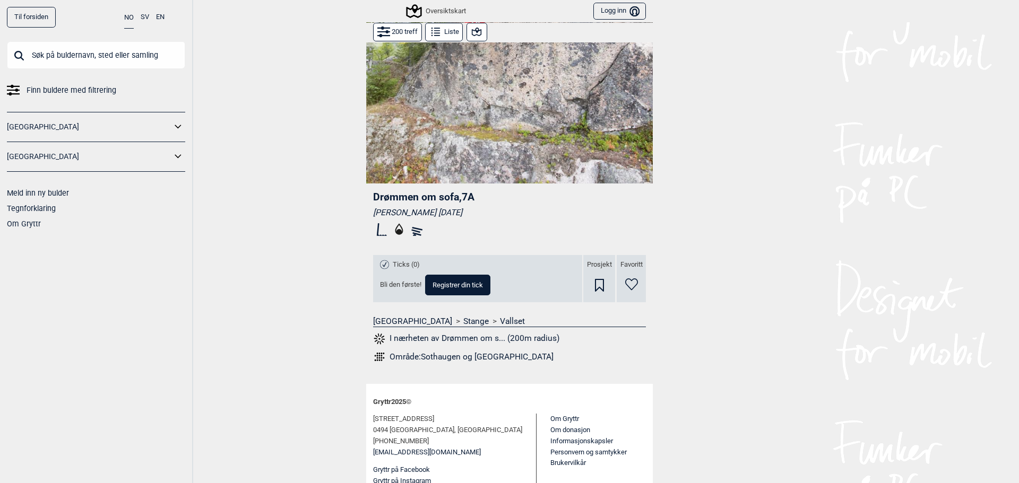
scroll to position [167, 0]
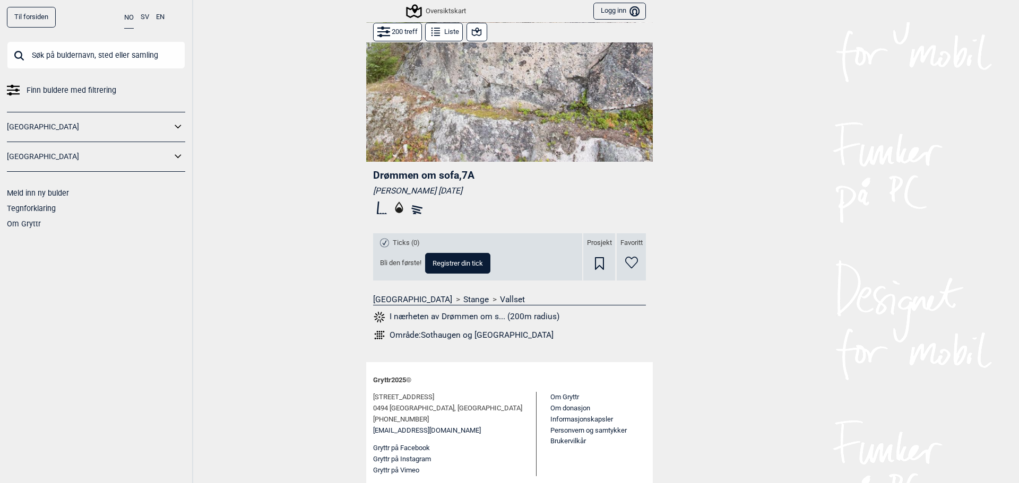
click at [478, 29] on icon at bounding box center [476, 31] width 13 height 13
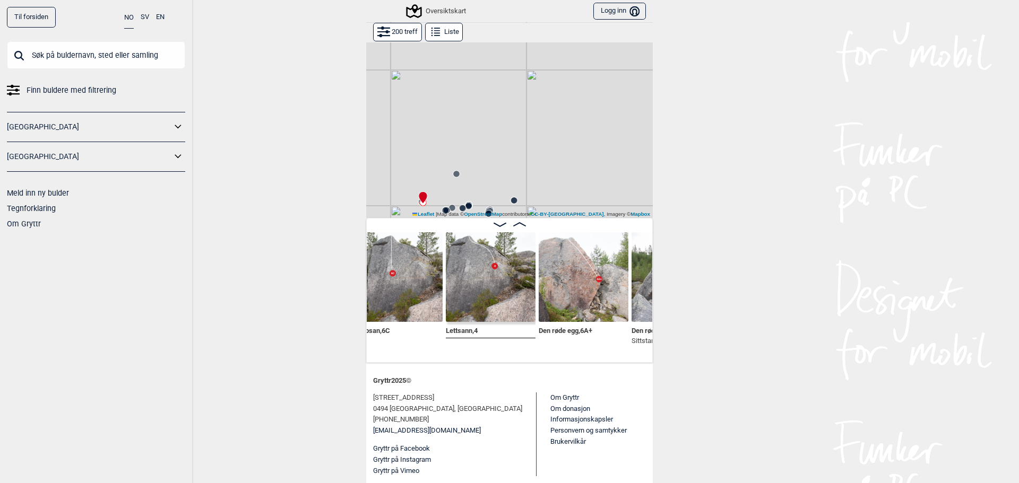
scroll to position [0, 1599]
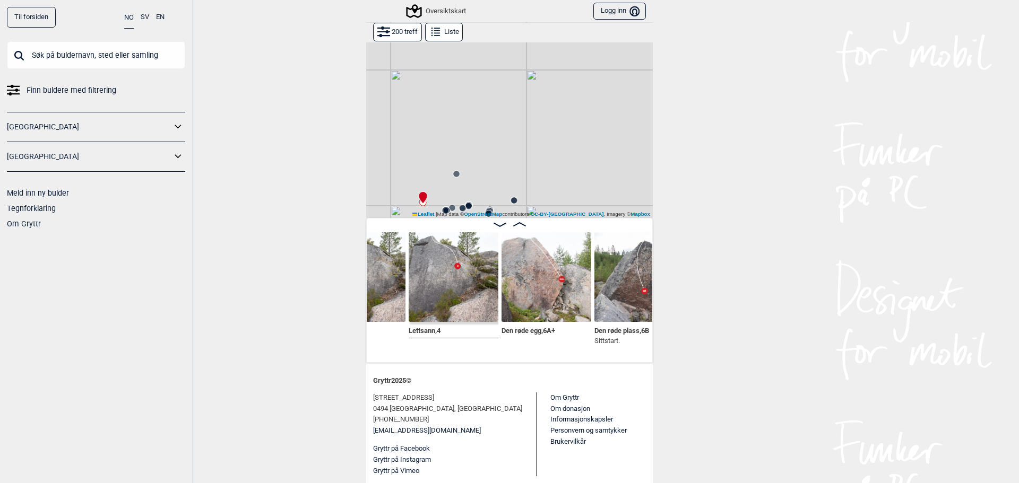
click at [645, 355] on div "Hoppsan , 6C Lettsann , 4 Den røde egg , 6A+ Den røde plass , 6B Sittstart." at bounding box center [509, 290] width 286 height 145
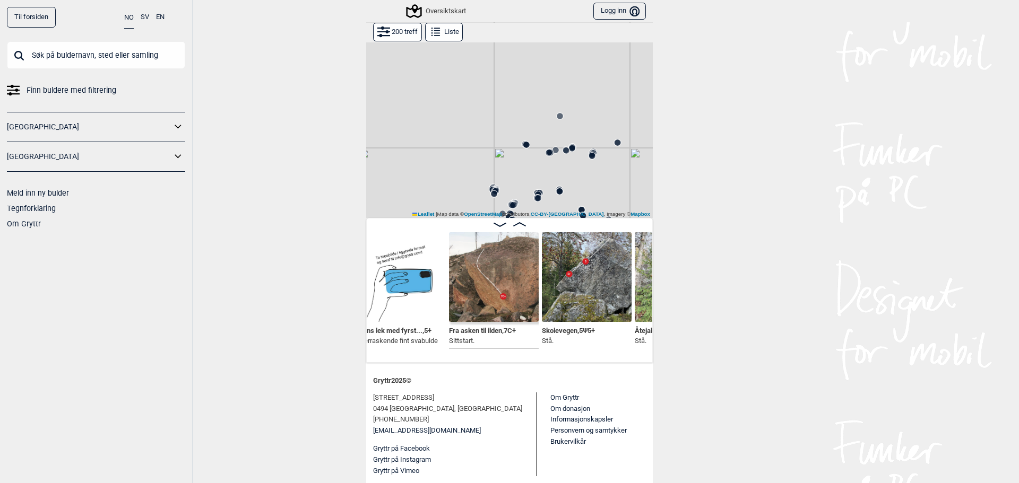
scroll to position [0, 10935]
click at [482, 288] on img at bounding box center [493, 277] width 90 height 90
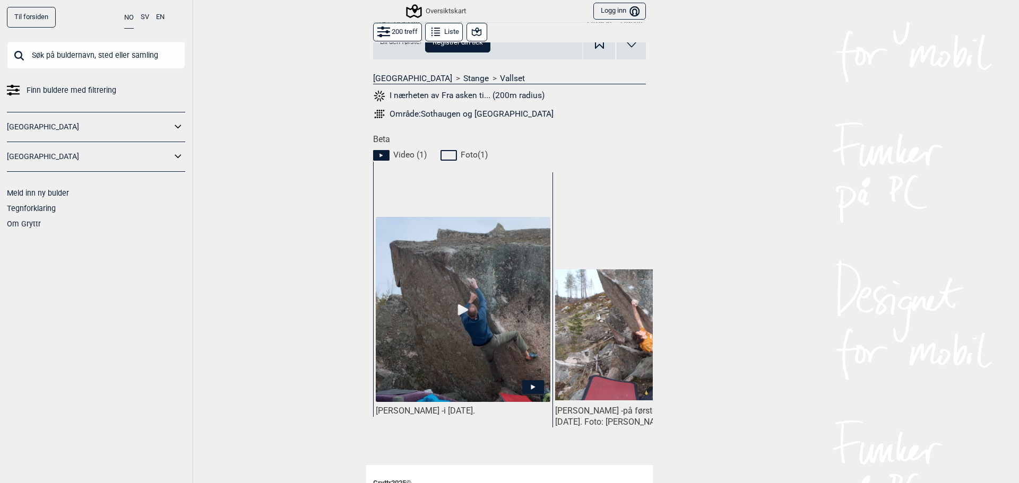
scroll to position [424, 0]
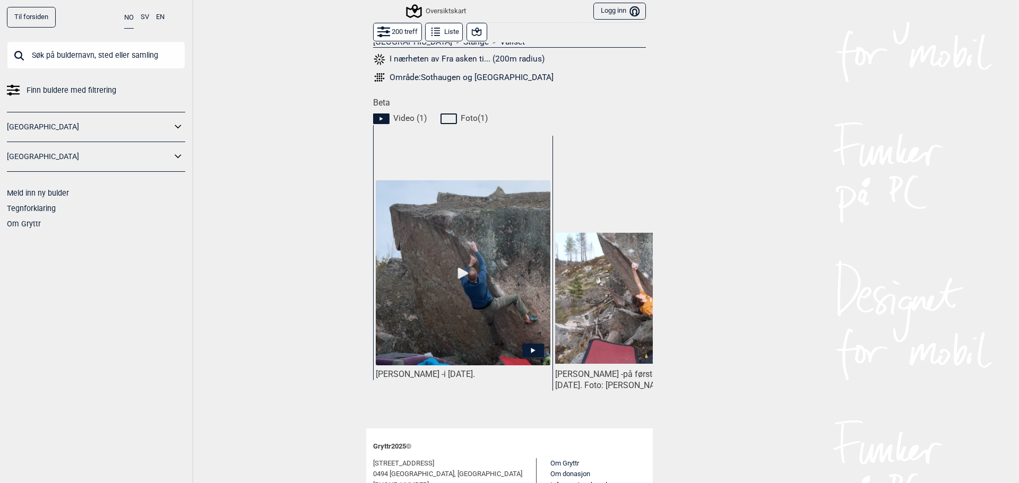
click at [454, 281] on img at bounding box center [463, 273] width 175 height 186
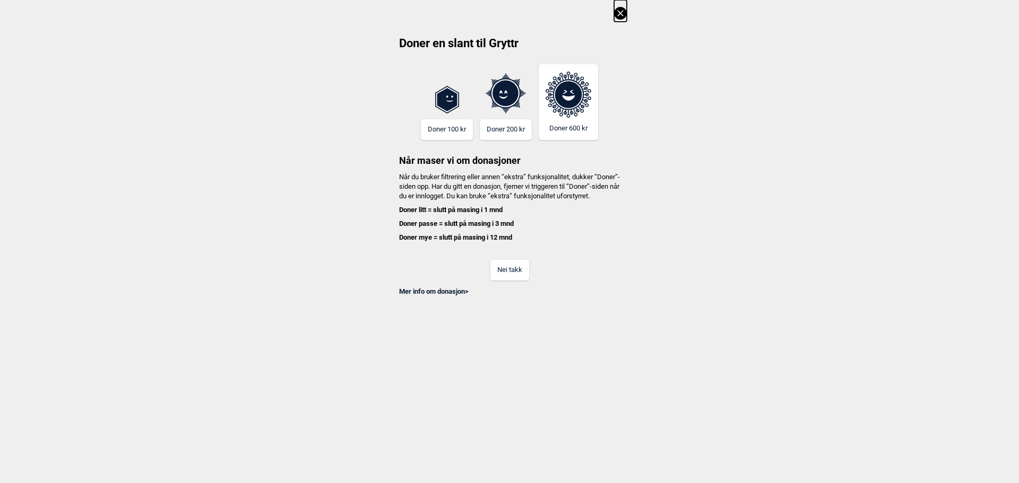
click at [517, 281] on button "Nei takk" at bounding box center [509, 270] width 39 height 21
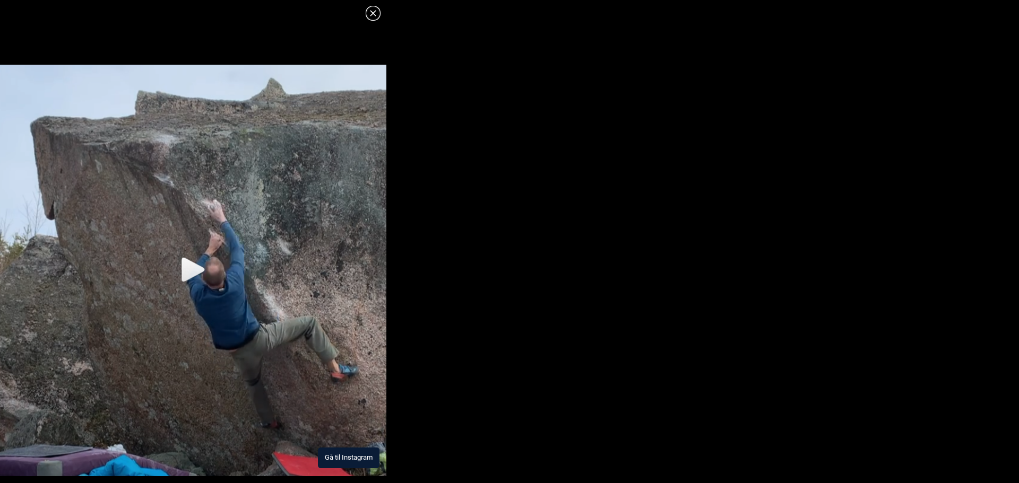
click at [229, 345] on img at bounding box center [193, 271] width 386 height 412
click at [373, 16] on icon at bounding box center [373, 13] width 13 height 13
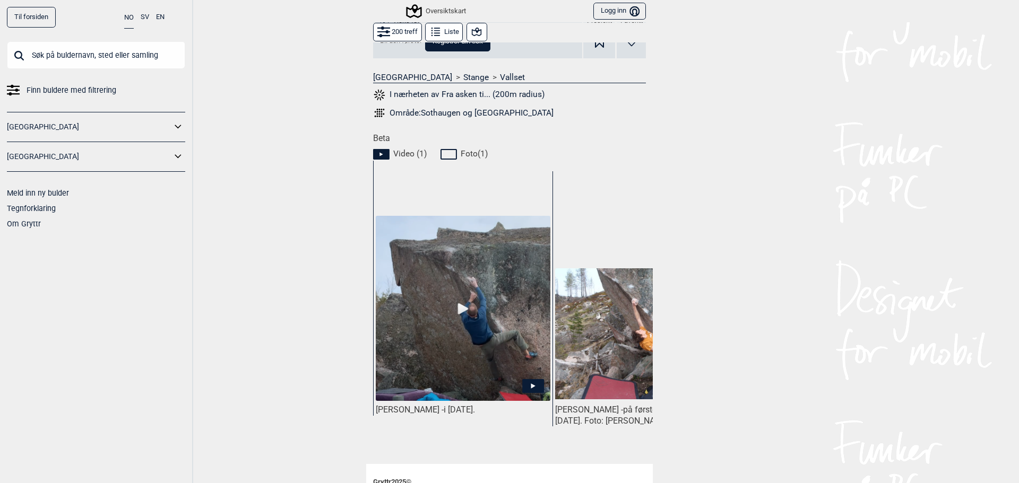
click at [443, 319] on img at bounding box center [463, 309] width 175 height 186
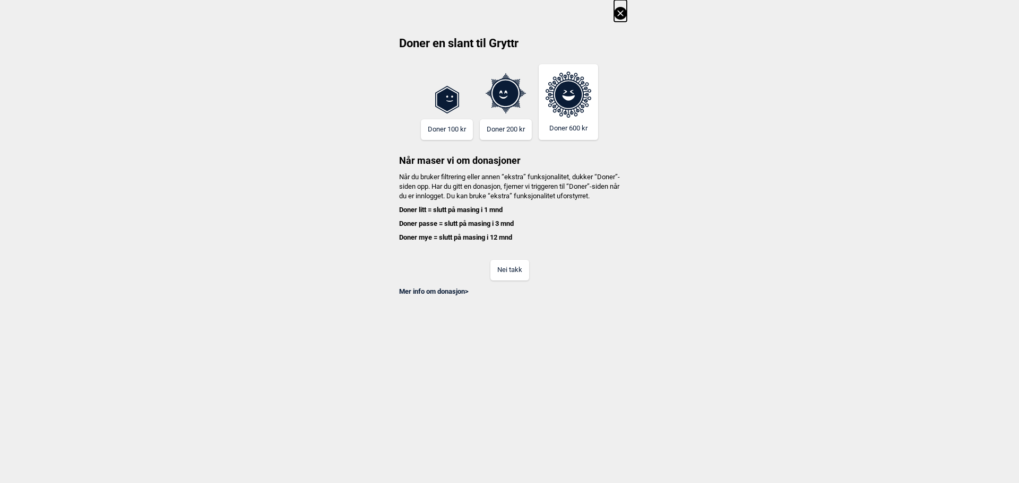
click at [497, 281] on button "Nei takk" at bounding box center [509, 270] width 39 height 21
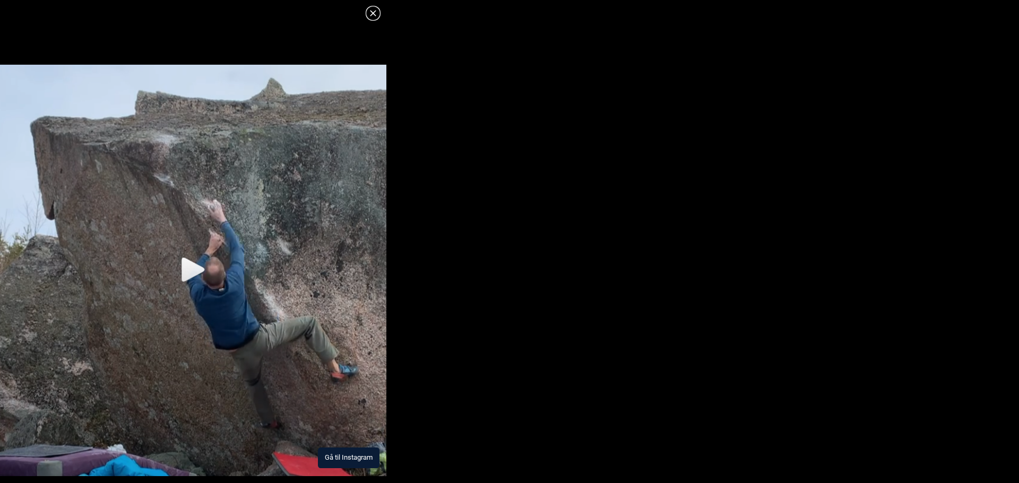
click at [343, 440] on img at bounding box center [193, 271] width 386 height 412
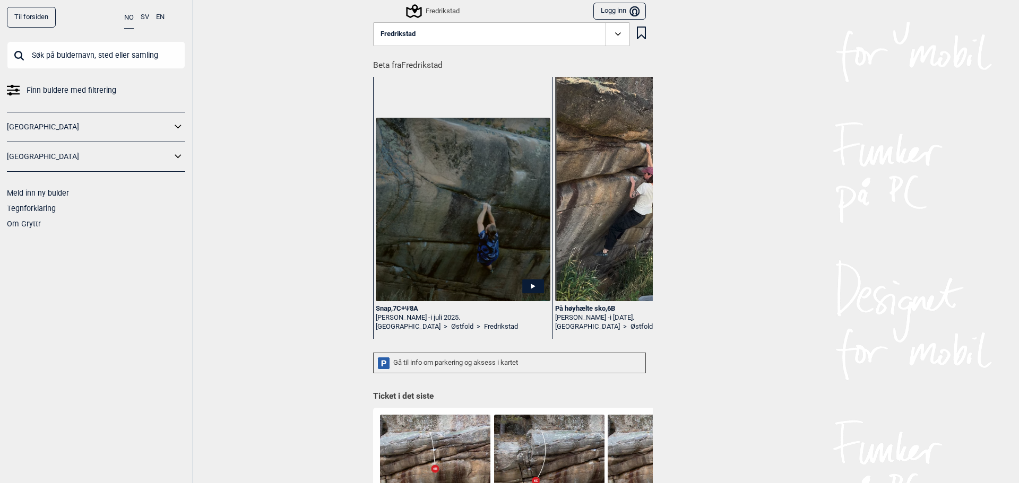
click at [424, 236] on img at bounding box center [463, 209] width 175 height 183
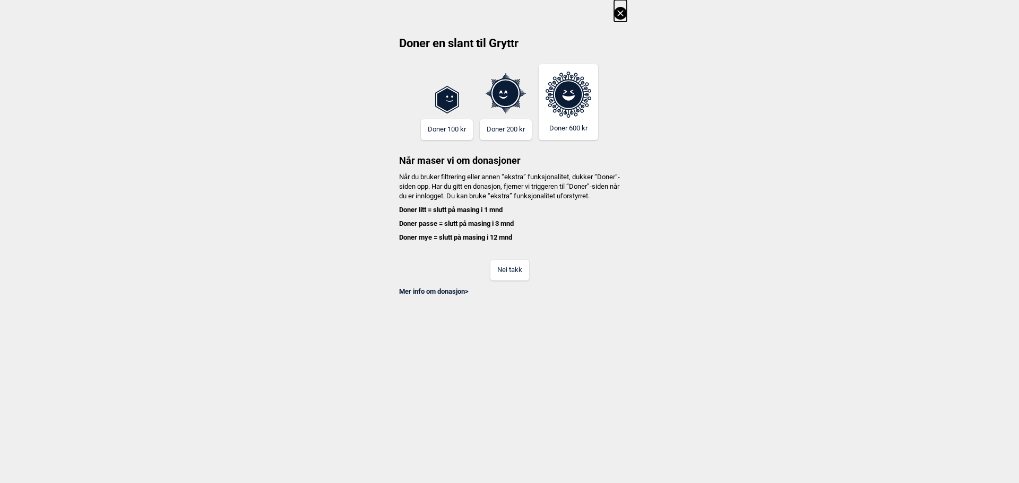
click at [508, 280] on button "Nei takk" at bounding box center [509, 270] width 39 height 21
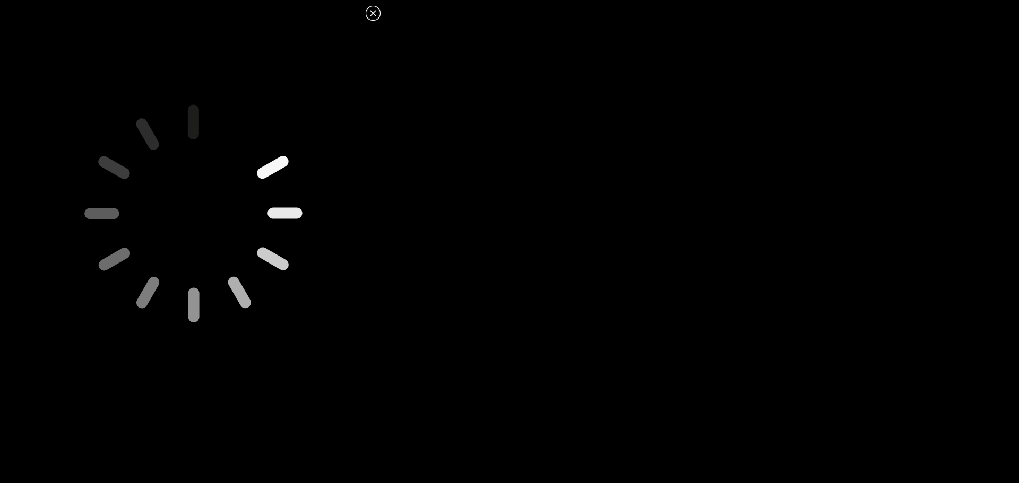
click at [375, 16] on icon at bounding box center [373, 13] width 6 height 6
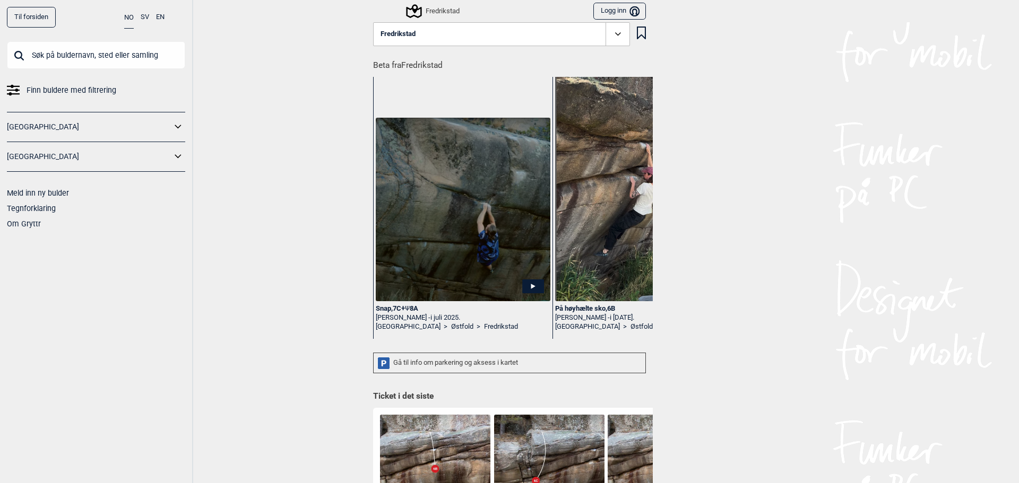
drag, startPoint x: 408, startPoint y: 339, endPoint x: 437, endPoint y: 337, distance: 28.7
click at [437, 337] on div "Snap , 7C+ Ψ 8A [PERSON_NAME] - i [DATE]. [GEOGRAPHIC_DATA] > [GEOGRAPHIC_DATA]…" at bounding box center [516, 208] width 286 height 262
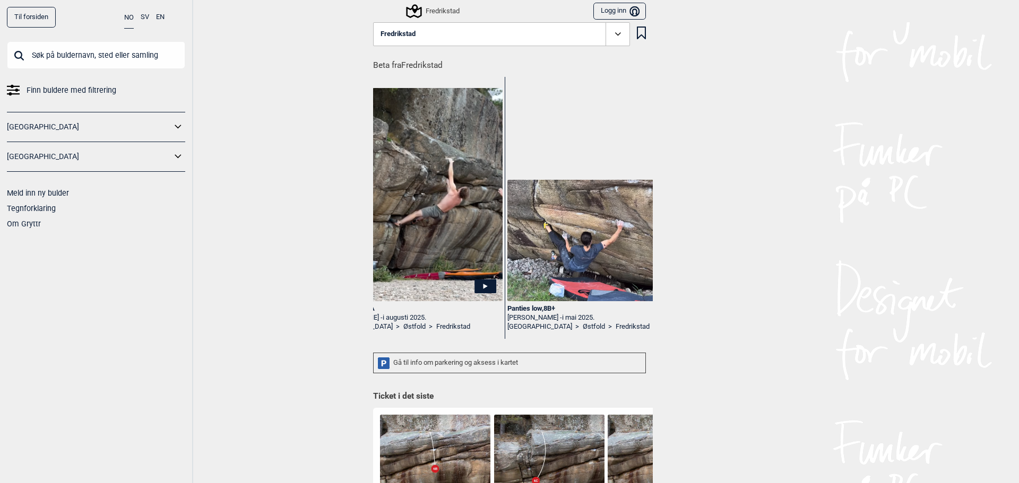
scroll to position [0, 488]
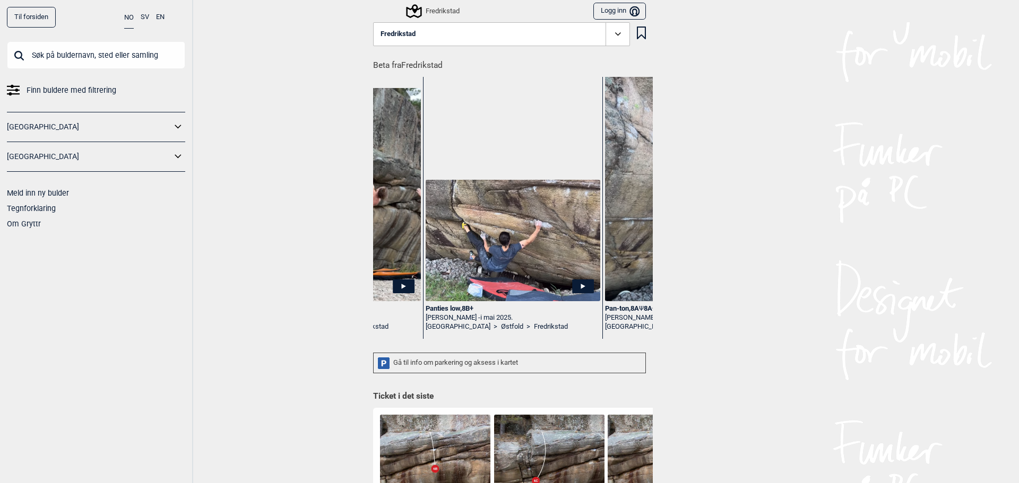
click at [484, 288] on img at bounding box center [512, 240] width 175 height 121
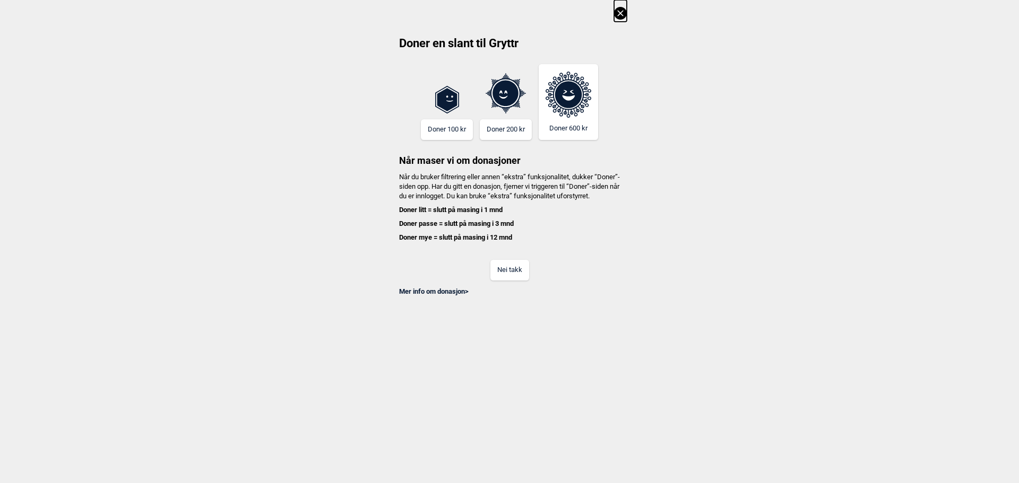
click at [513, 271] on button "Nei takk" at bounding box center [509, 270] width 39 height 21
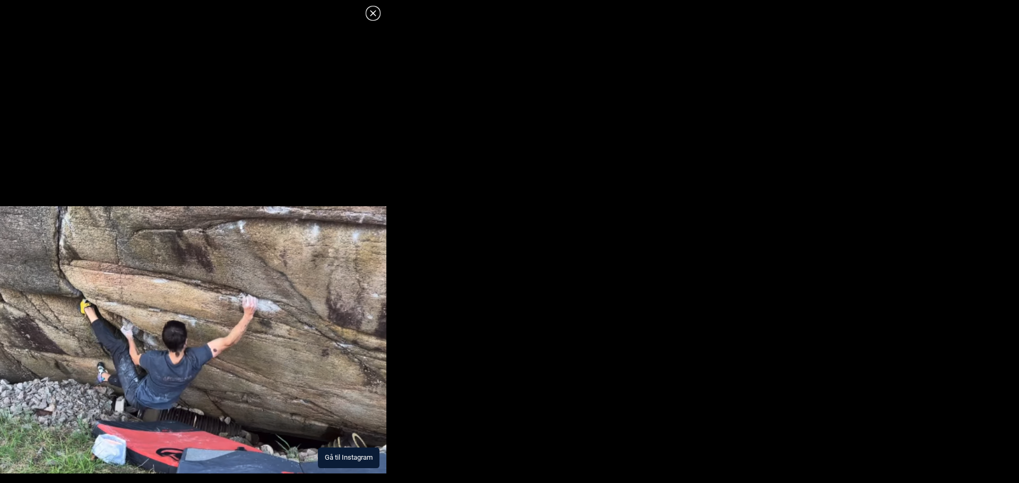
click at [329, 398] on img at bounding box center [193, 340] width 386 height 268
click at [369, 16] on icon at bounding box center [373, 13] width 13 height 13
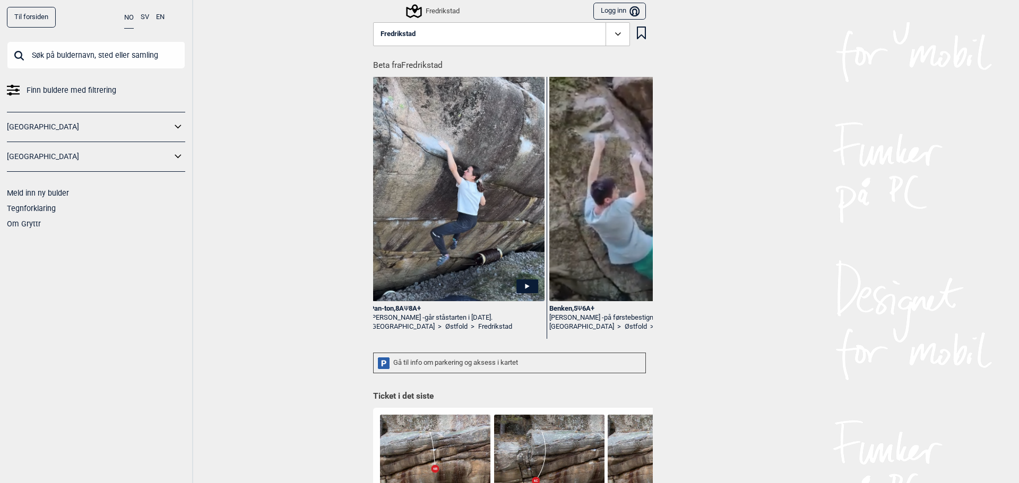
scroll to position [0, 719]
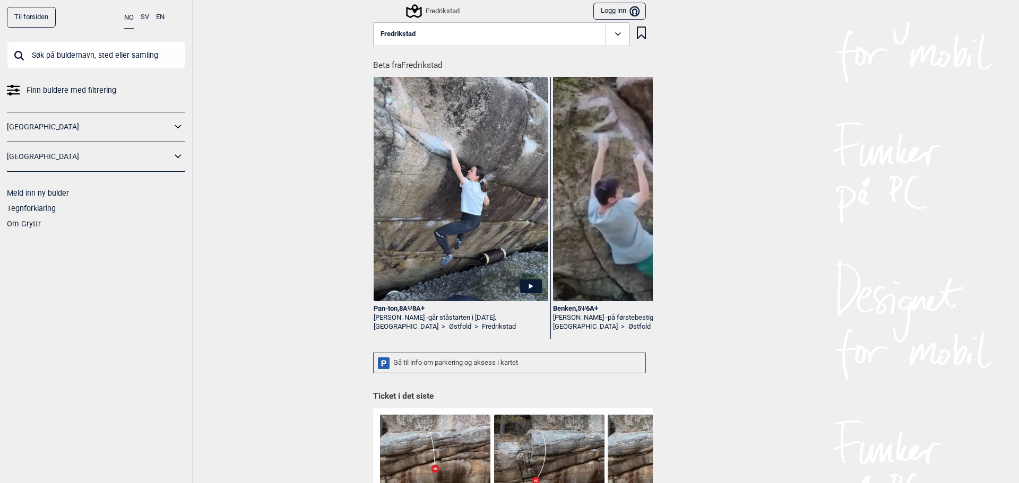
click at [441, 152] on img at bounding box center [460, 185] width 175 height 251
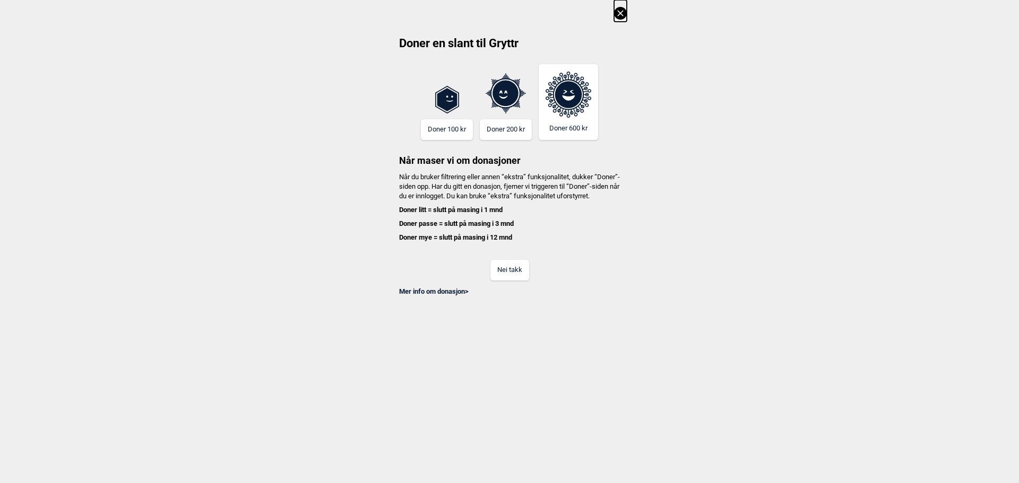
click at [508, 281] on button "Nei takk" at bounding box center [509, 270] width 39 height 21
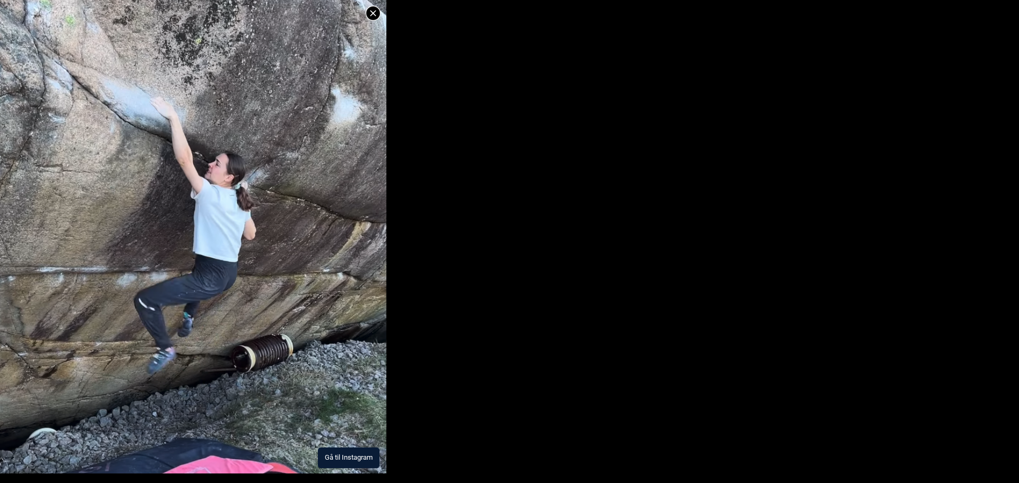
click at [282, 279] on img at bounding box center [193, 196] width 386 height 556
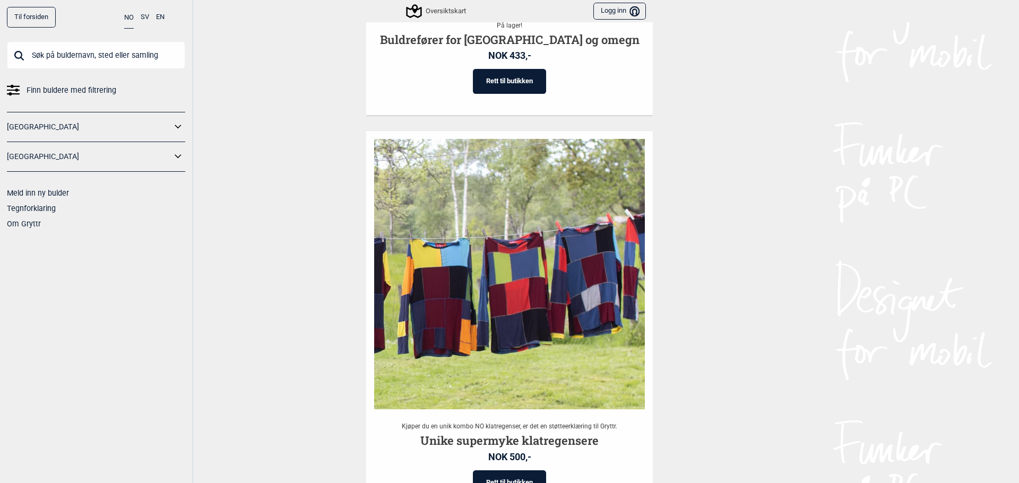
scroll to position [2177, 0]
